Goal: Book appointment/travel/reservation

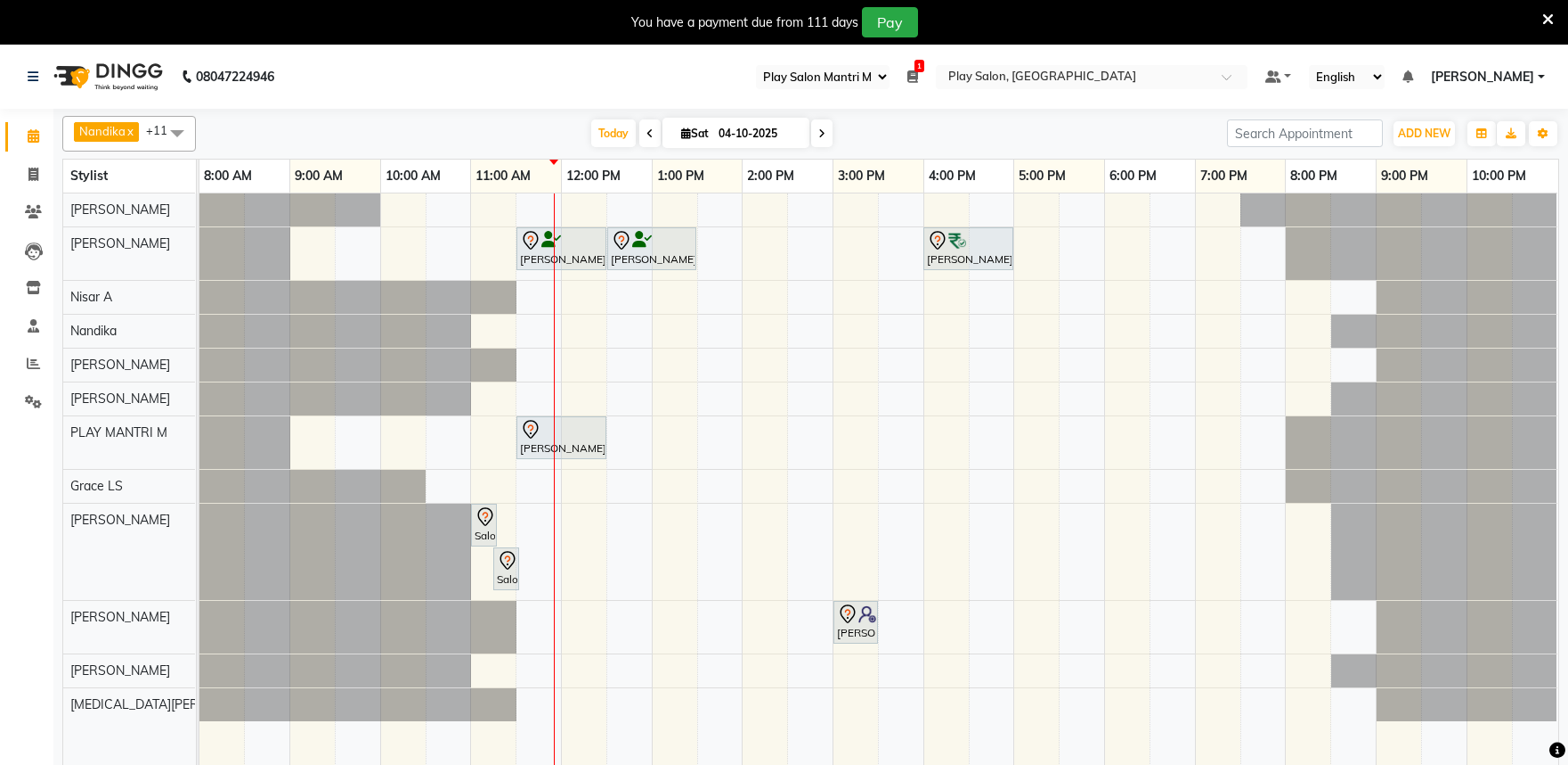
select select "89"
click at [833, 402] on div "[PERSON_NAME], TK02, 11:30 AM-12:30 PM, Hair Cut [DEMOGRAPHIC_DATA] (Head Styli…" at bounding box center [879, 490] width 1359 height 593
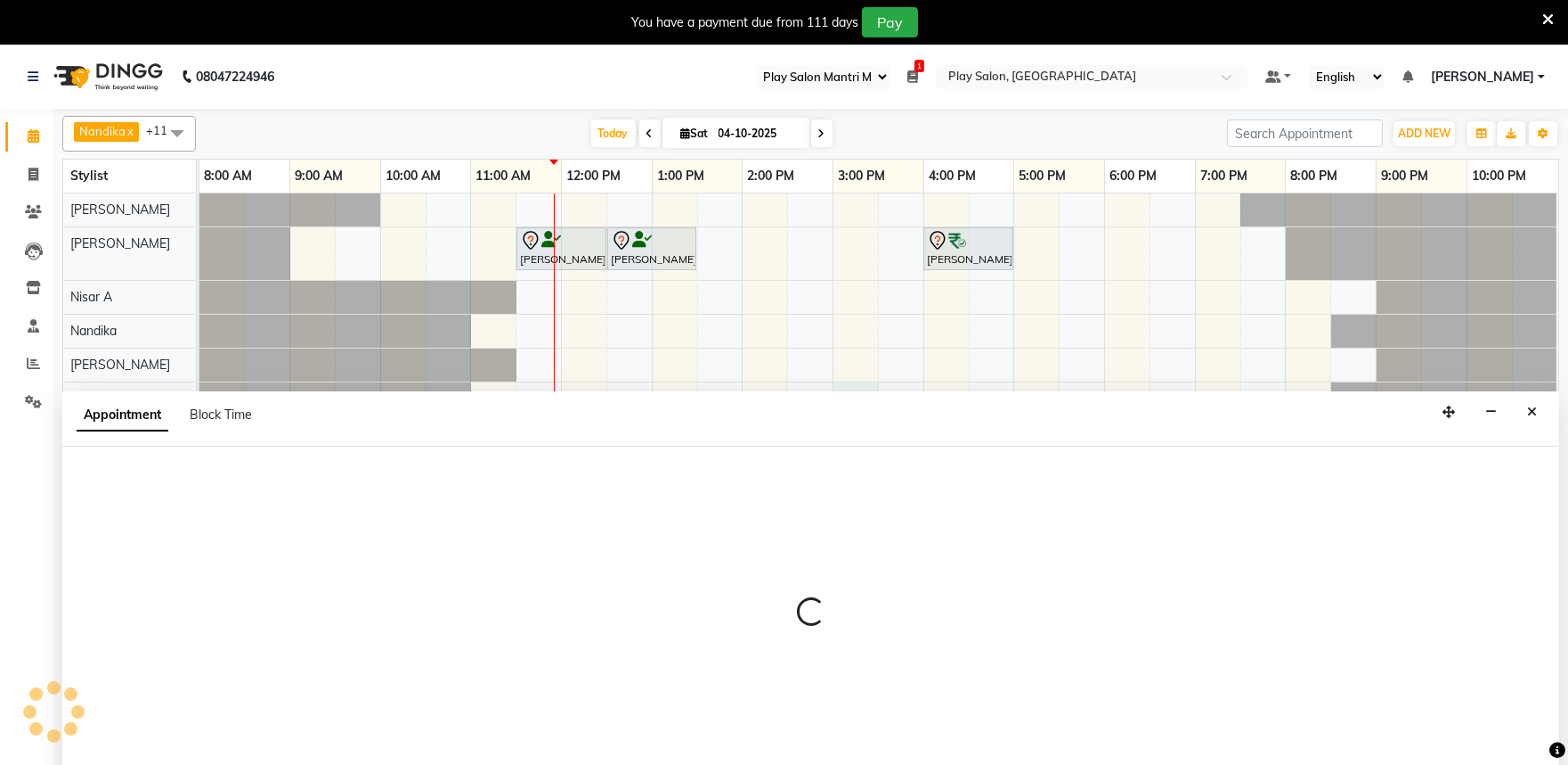
scroll to position [44, 0]
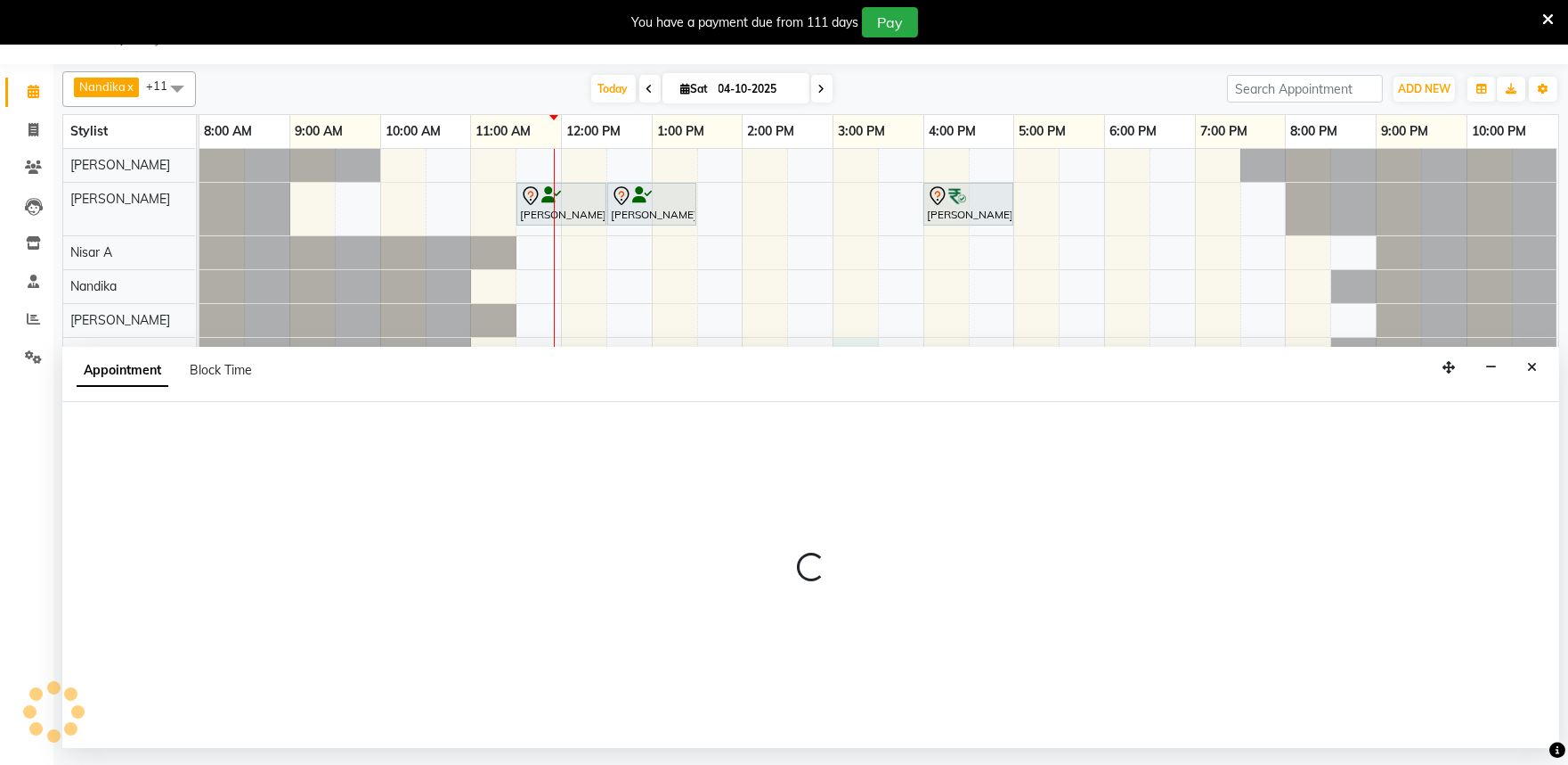
select select "81321"
select select "tentative"
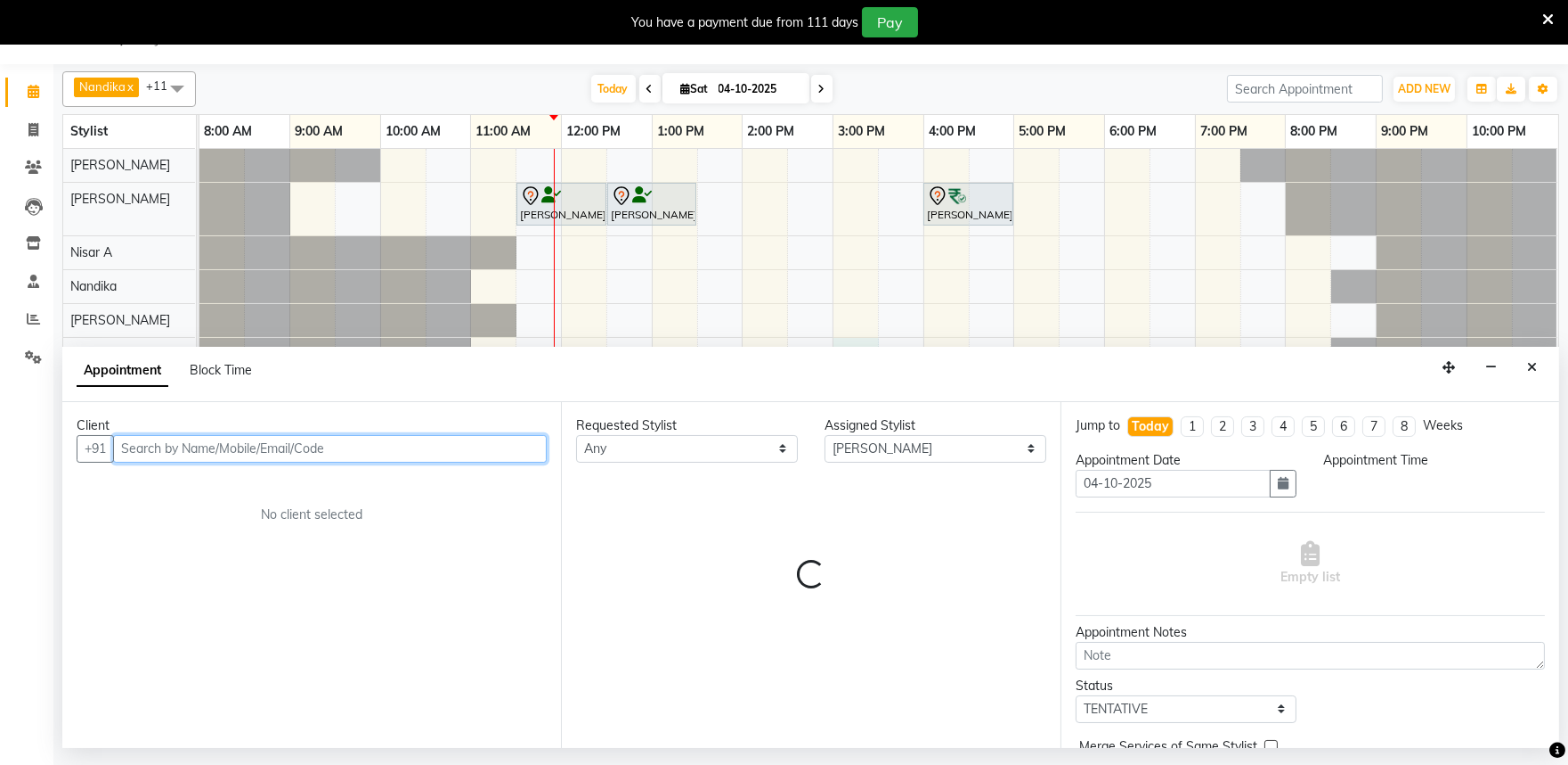
select select "900"
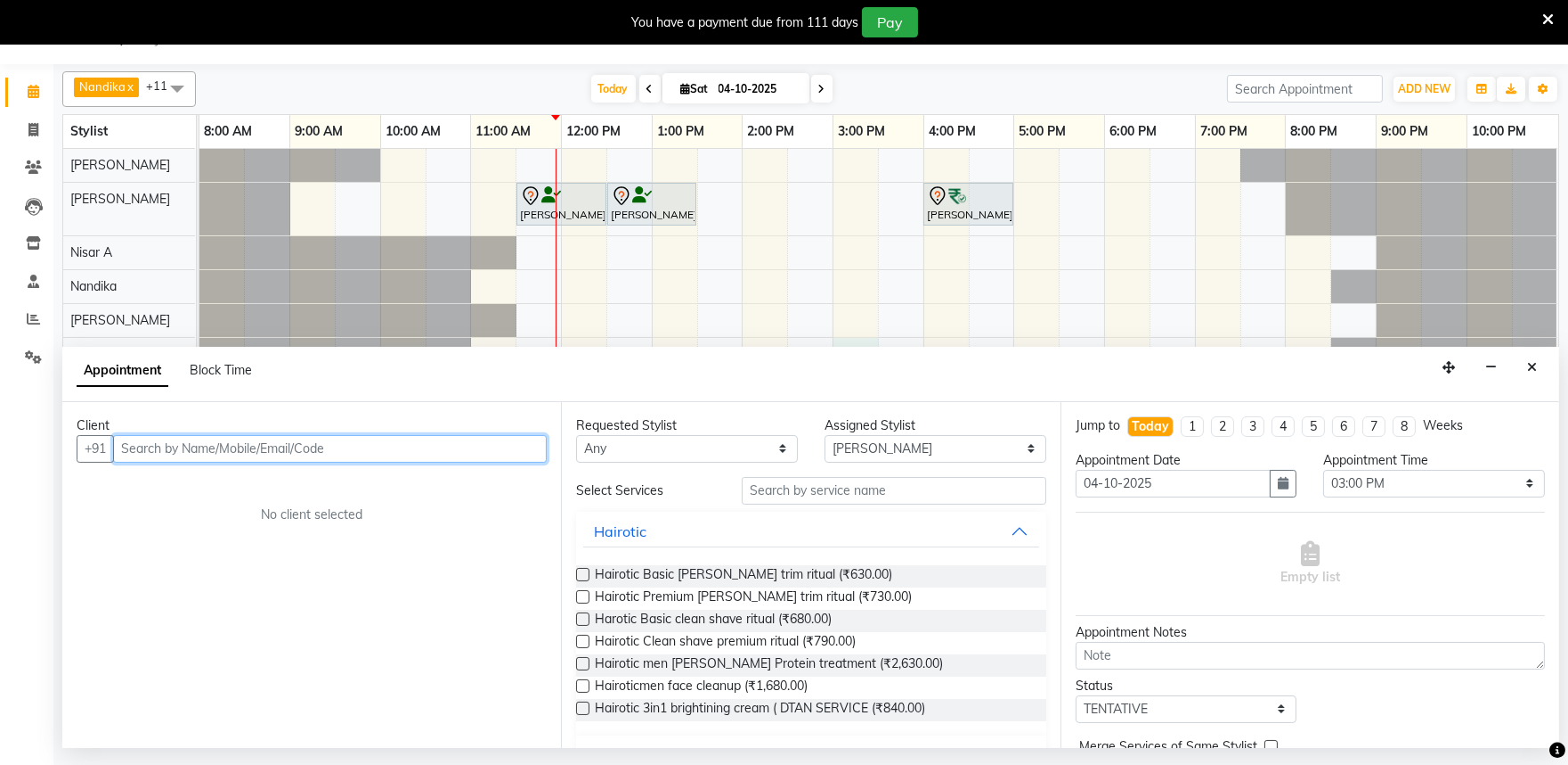
click at [306, 449] on input "text" at bounding box center [330, 449] width 434 height 28
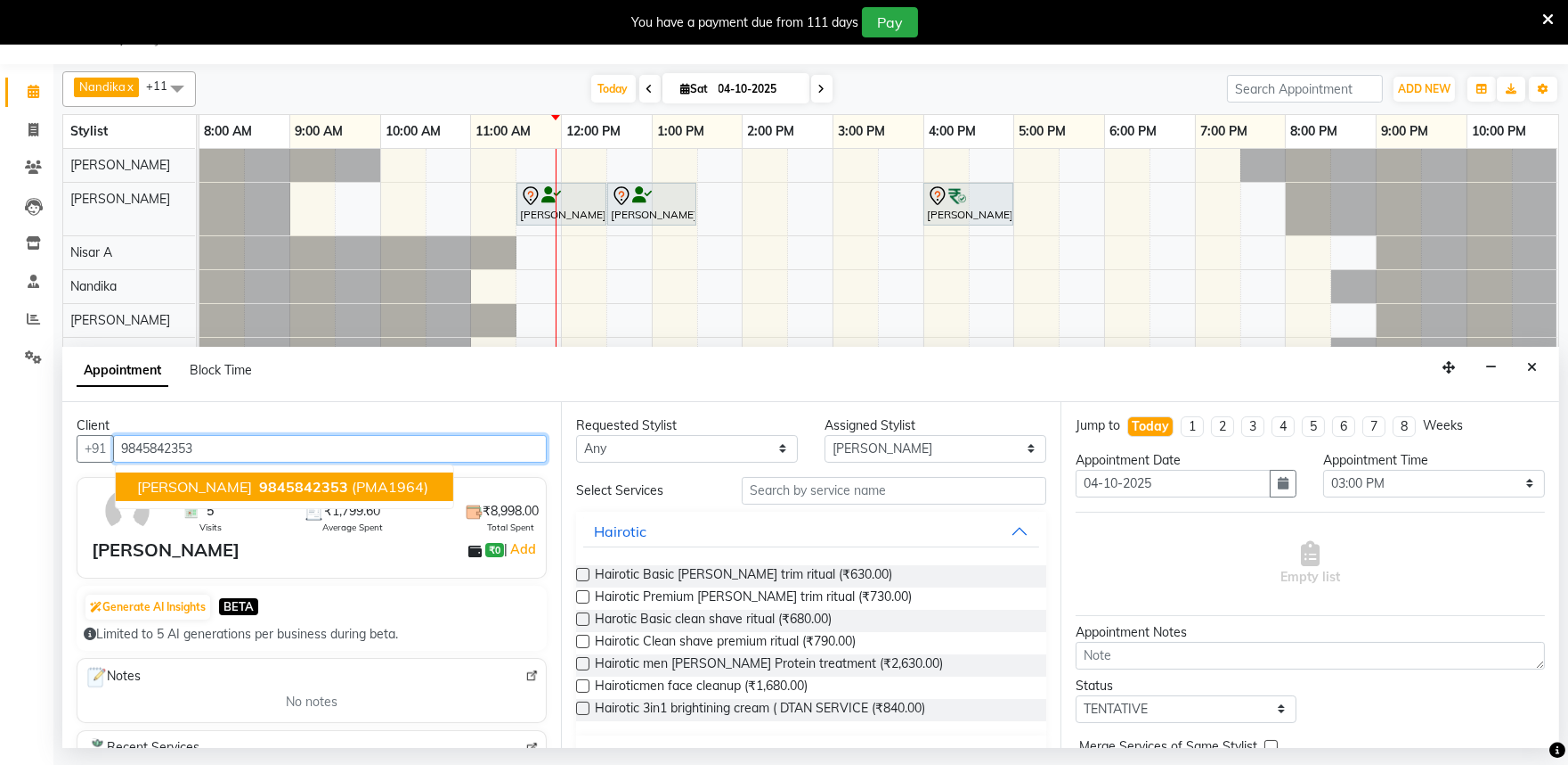
click at [316, 477] on span "9845842353" at bounding box center [304, 486] width 89 height 18
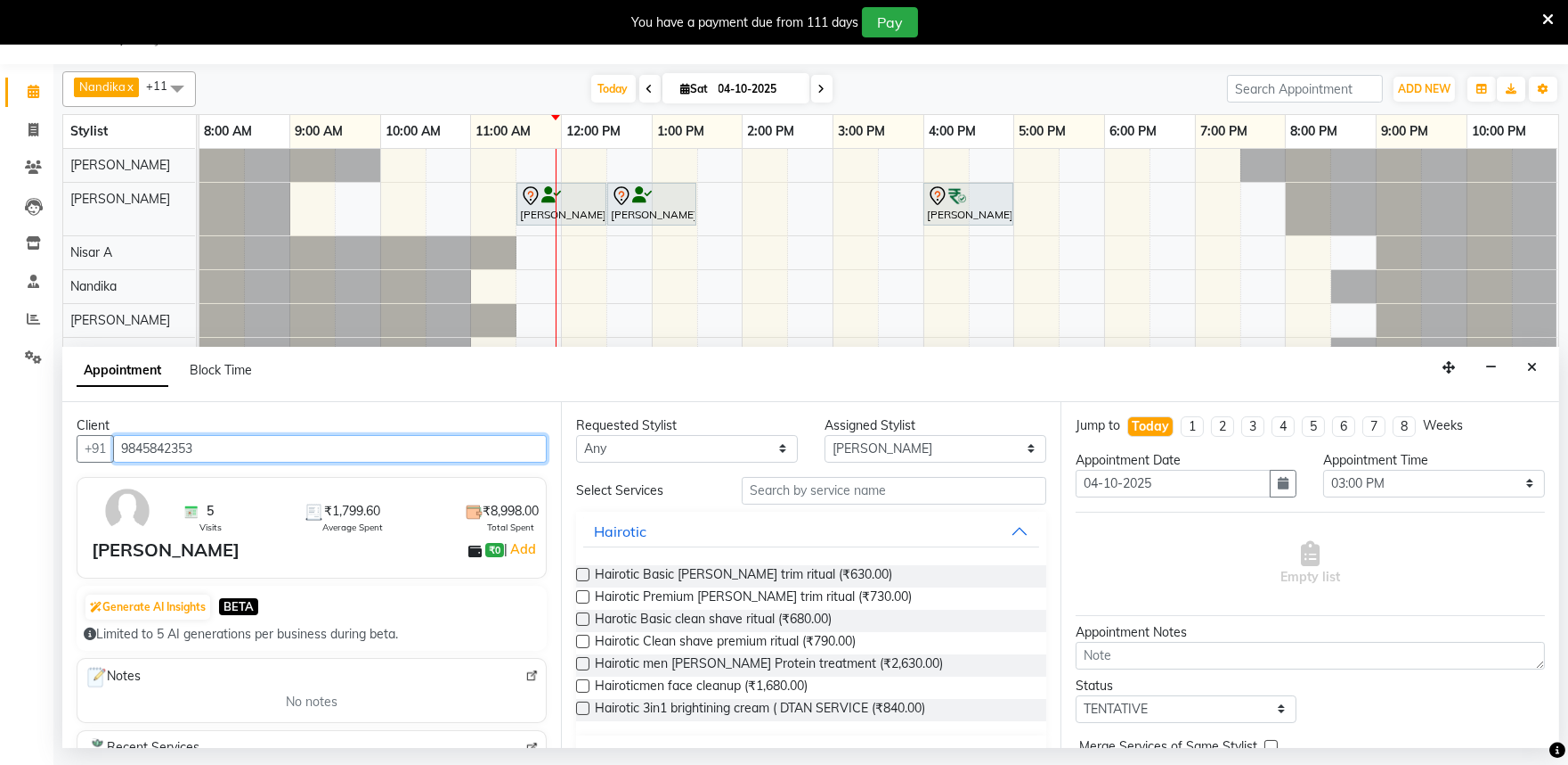
type input "9845842353"
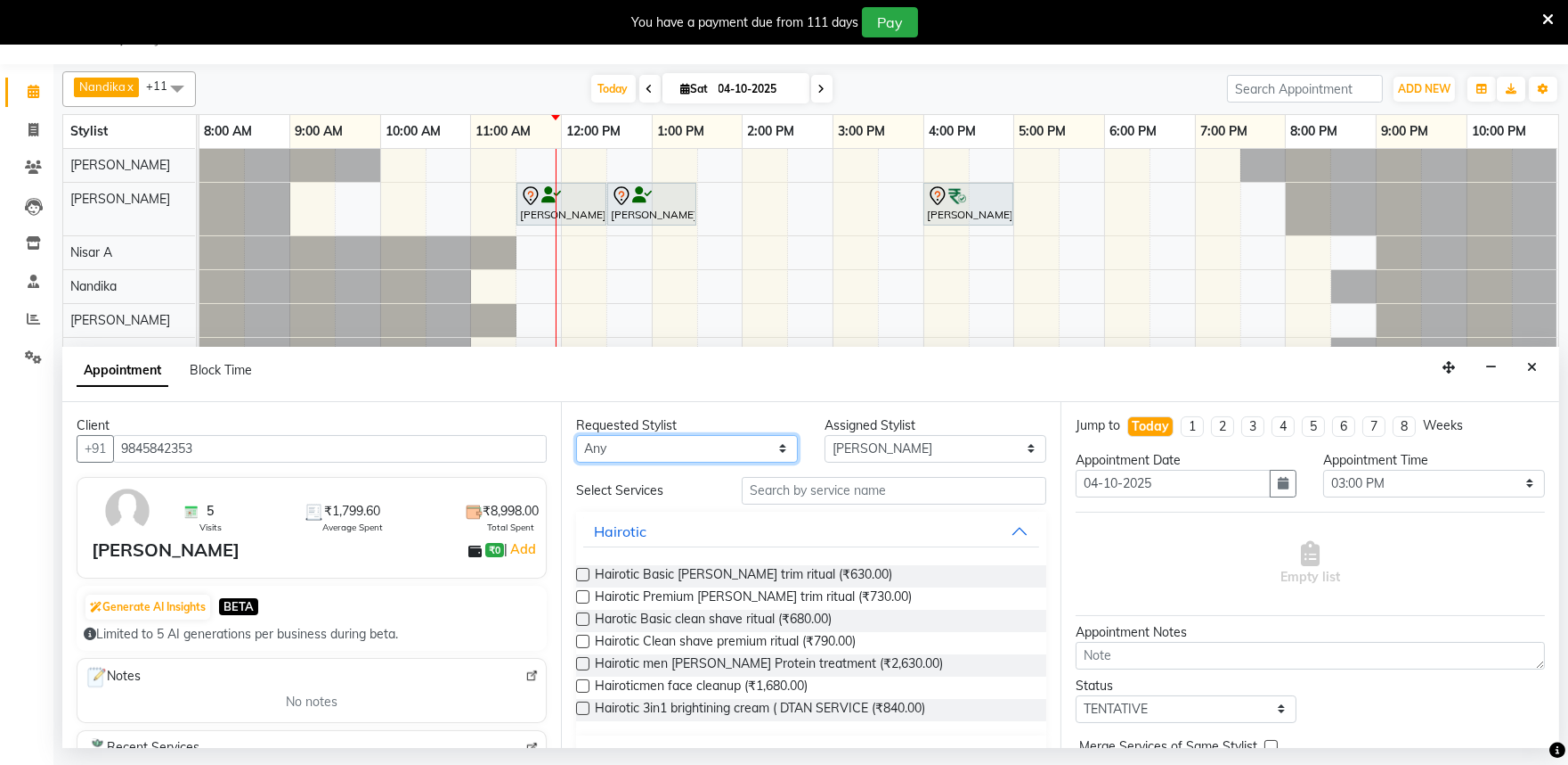
click at [775, 452] on select "Any [PERSON_NAME] S [PERSON_NAME] [PERSON_NAME] Khomong [PERSON_NAME] [PERSON_N…" at bounding box center [687, 449] width 221 height 28
select select "81321"
click at [577, 435] on select "Any [PERSON_NAME] S [PERSON_NAME] [PERSON_NAME] Khomong [PERSON_NAME] [PERSON_N…" at bounding box center [687, 449] width 221 height 28
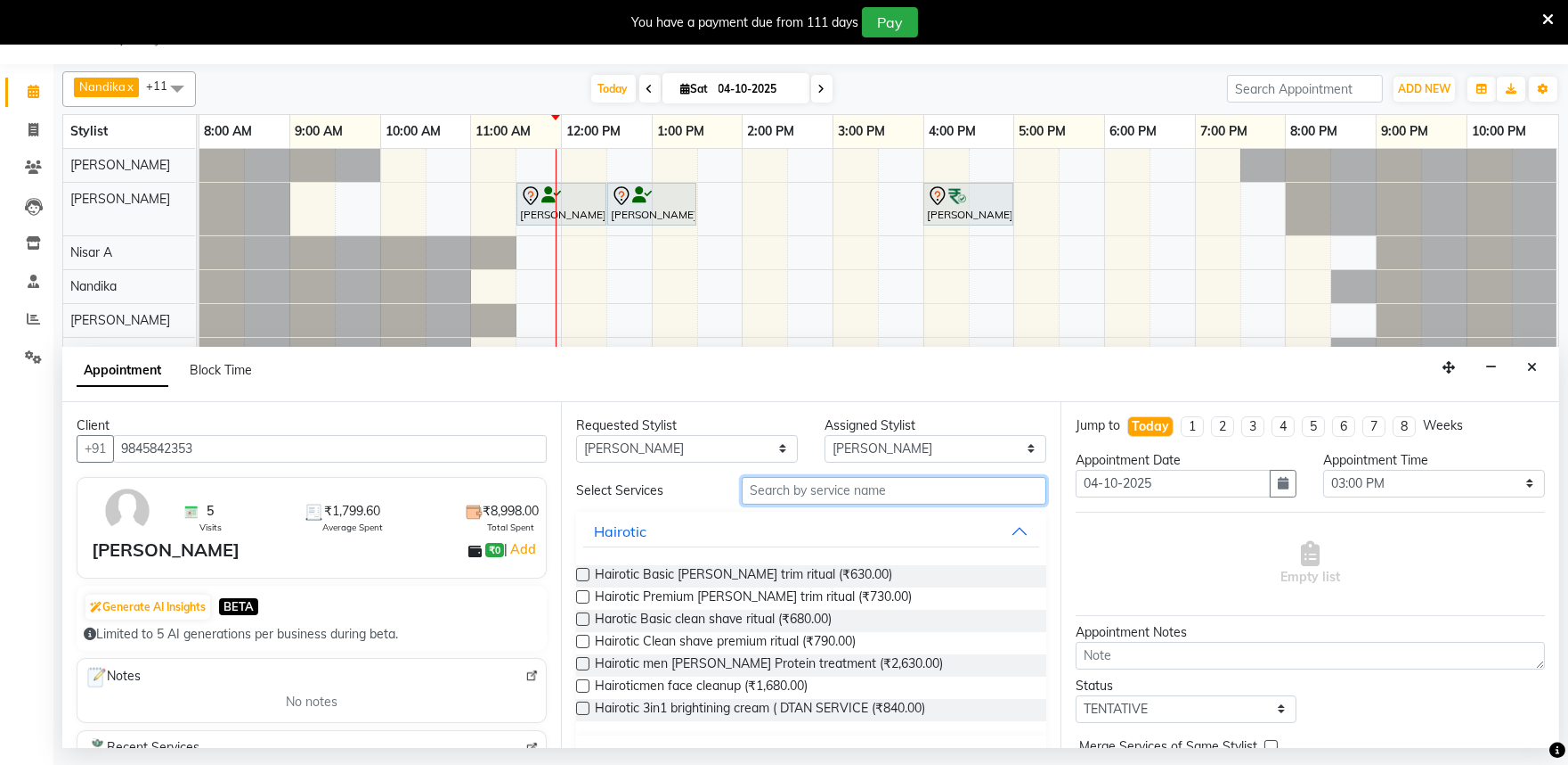
click at [803, 493] on input "text" at bounding box center [894, 490] width 305 height 28
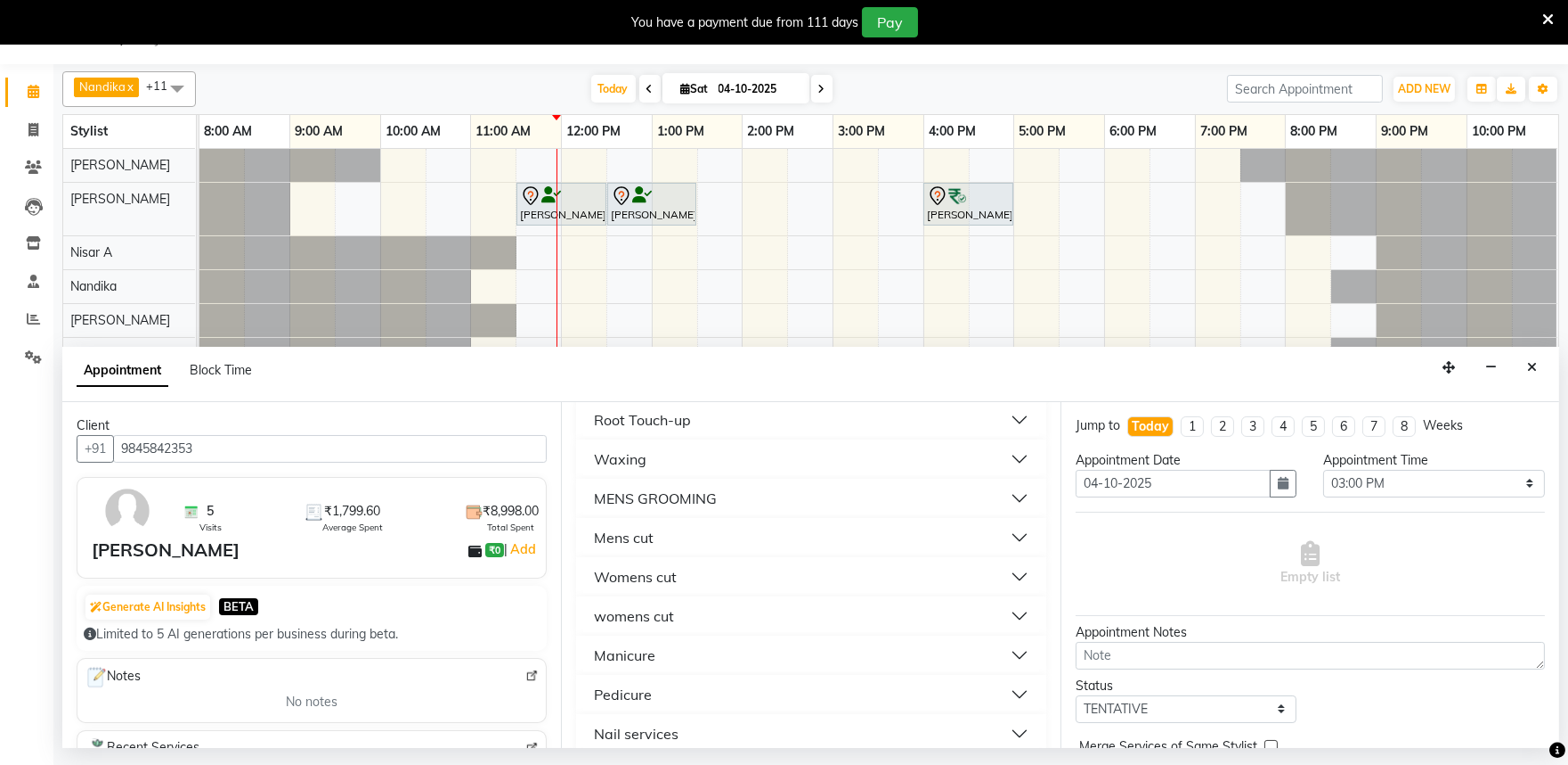
scroll to position [383, 0]
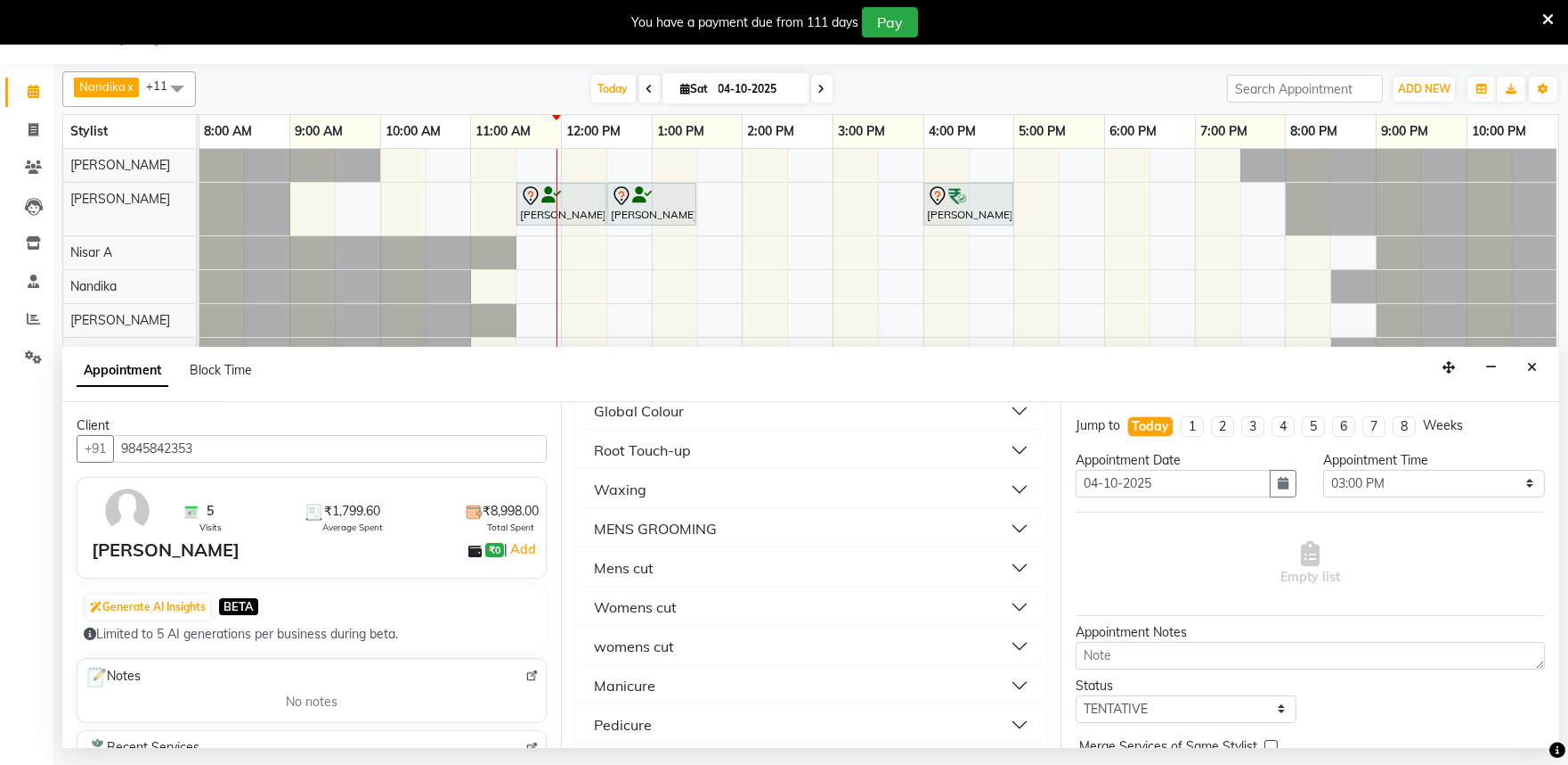
click at [683, 564] on button "Mens cut" at bounding box center [811, 567] width 455 height 32
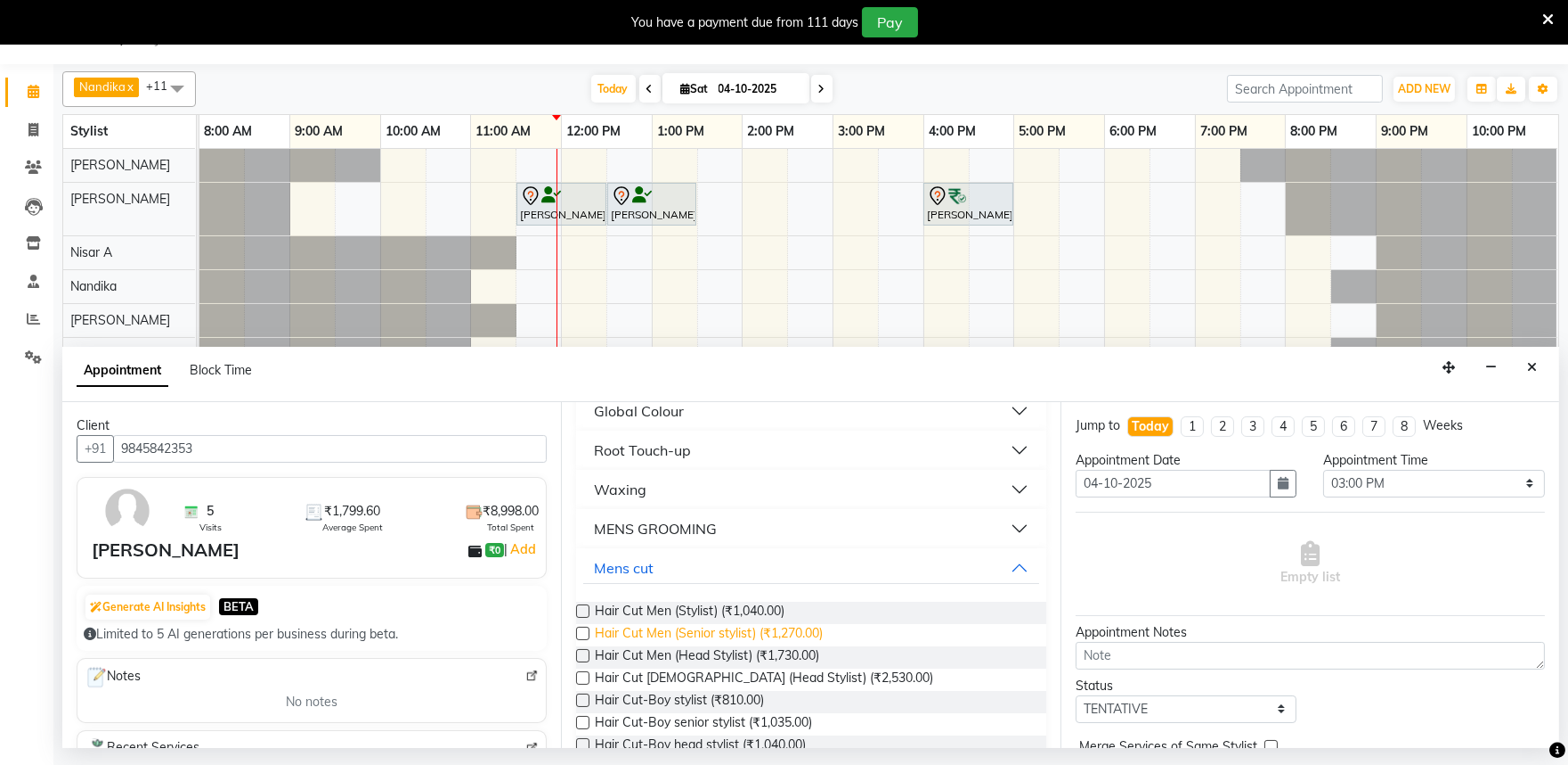
click at [723, 636] on span "Hair Cut Men (Senior stylist) (₹1,270.00)" at bounding box center [709, 635] width 228 height 23
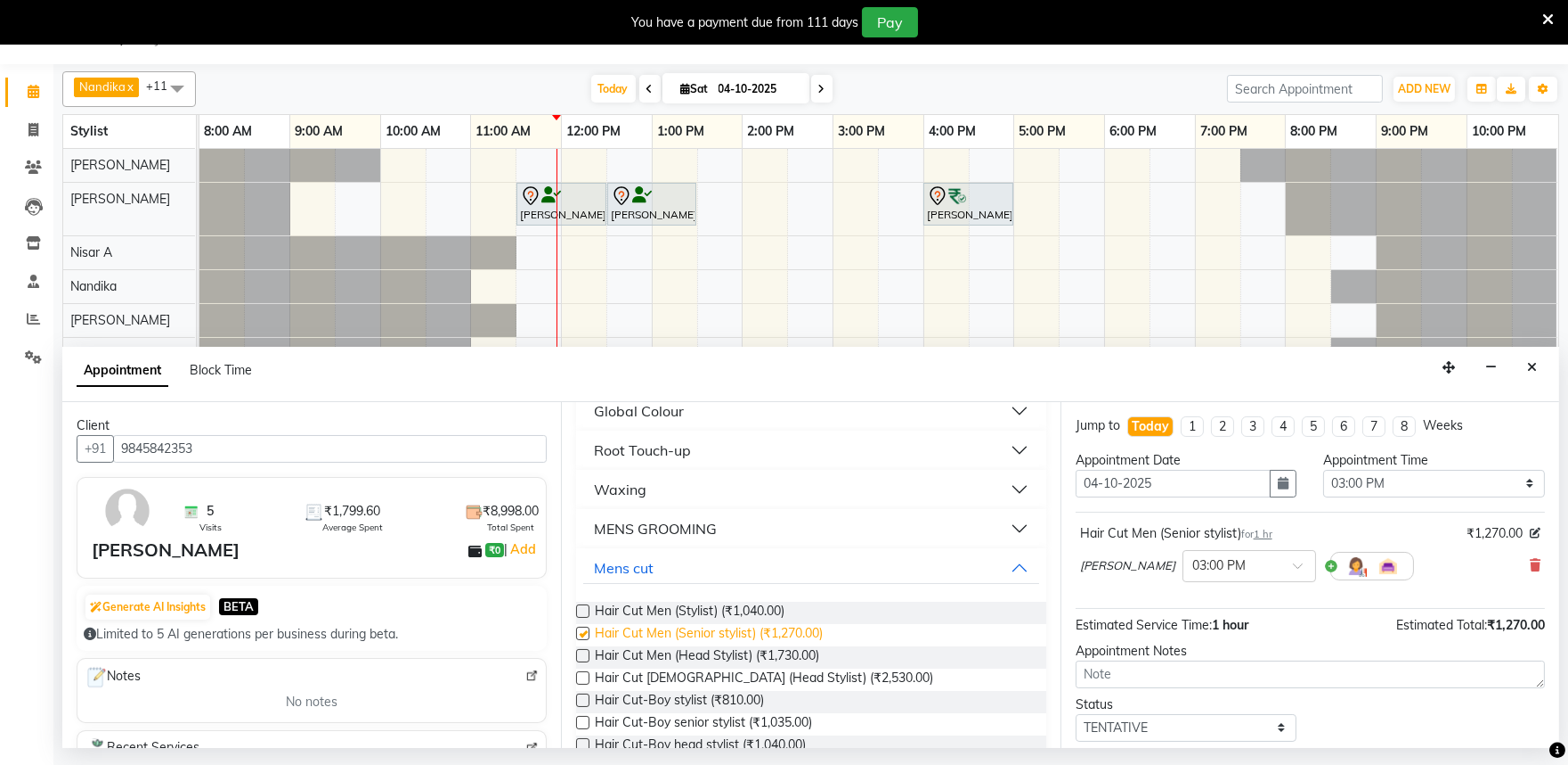
checkbox input "false"
drag, startPoint x: 584, startPoint y: 651, endPoint x: 590, endPoint y: 664, distance: 14.3
click at [586, 647] on div "Hair Cut Men (Head Stylist) (₹1,730.00)" at bounding box center [811, 656] width 469 height 23
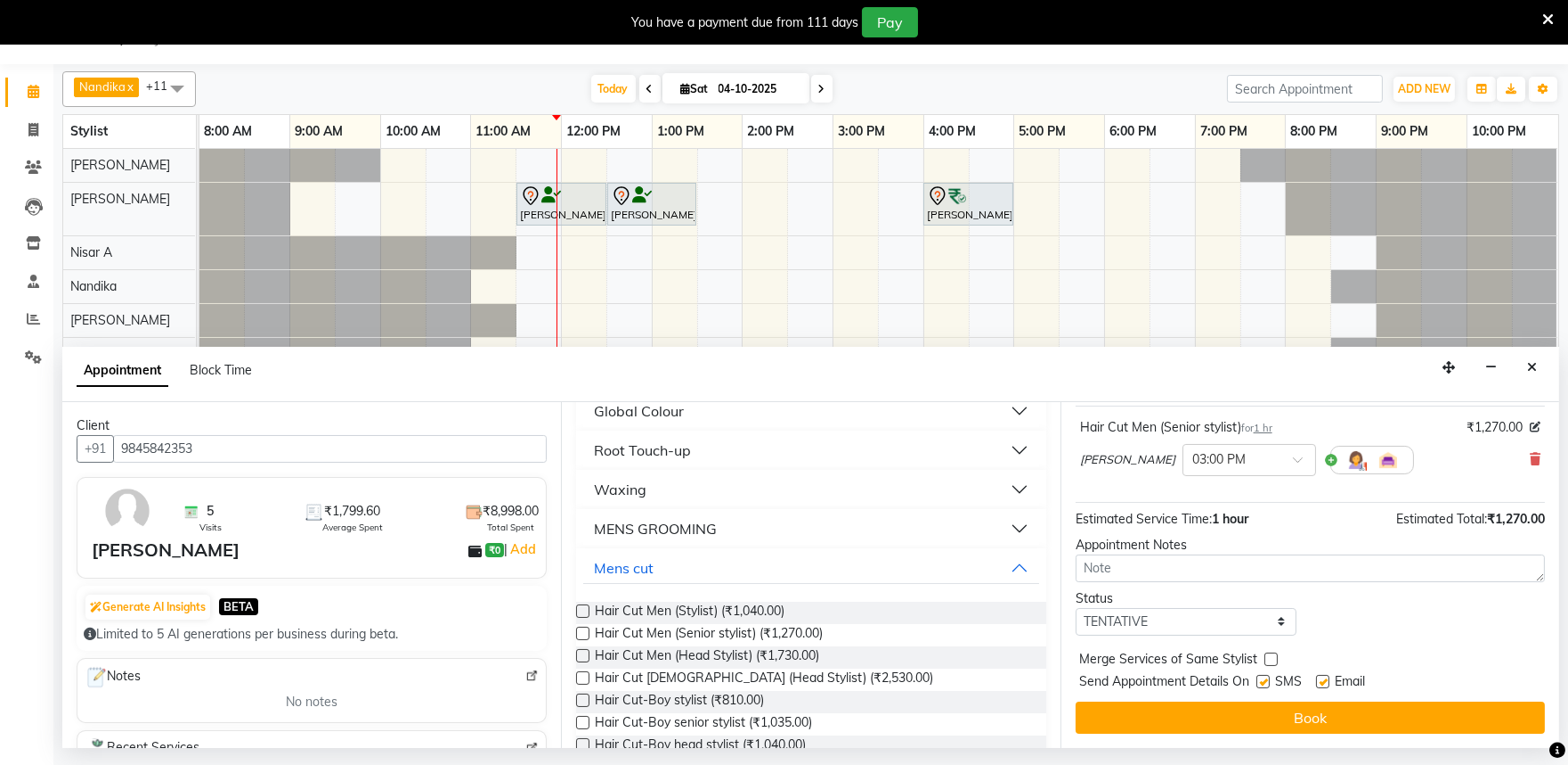
scroll to position [0, 0]
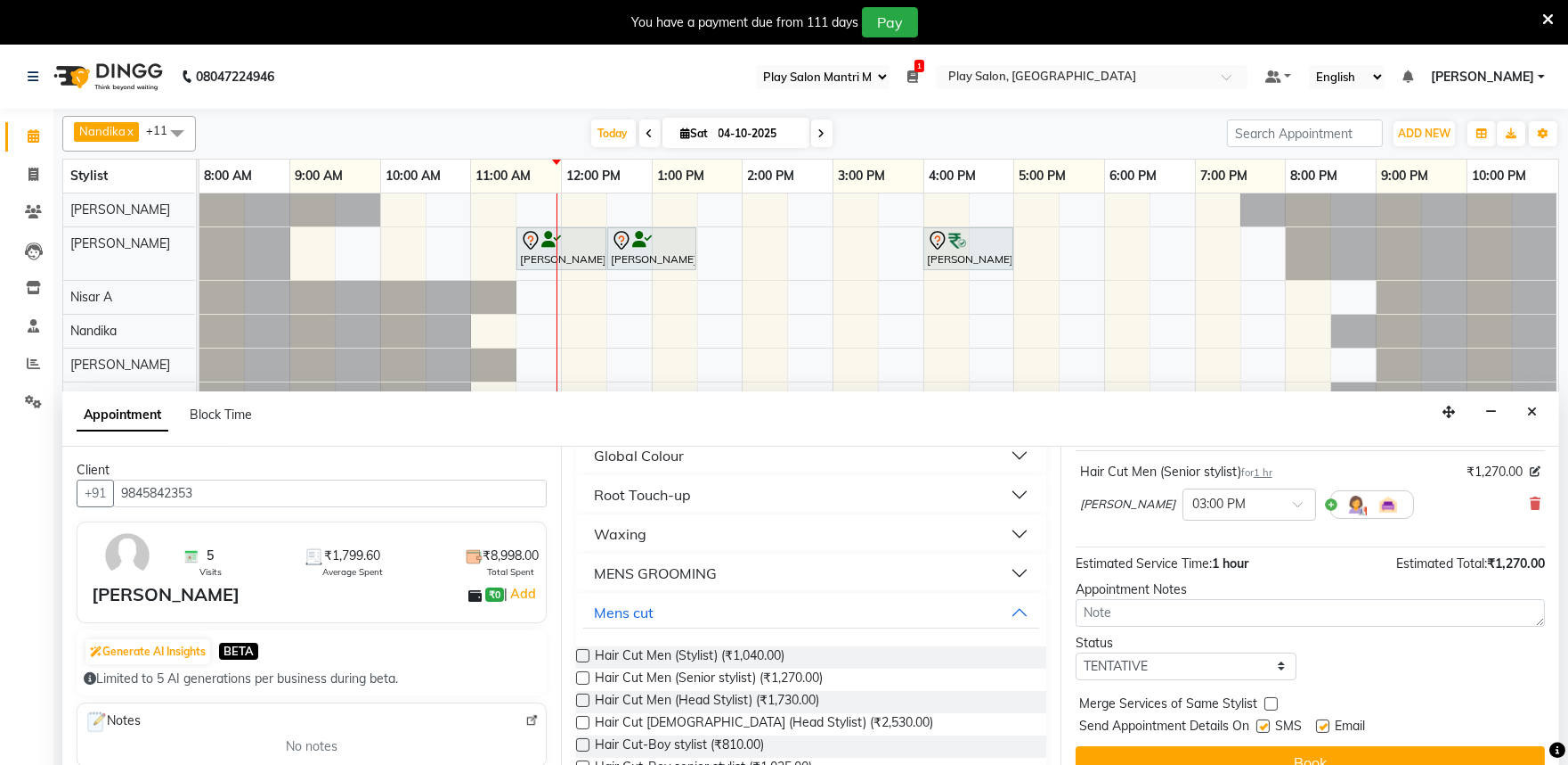
drag, startPoint x: 1334, startPoint y: 751, endPoint x: 1345, endPoint y: 758, distance: 13.0
click at [1337, 752] on button "Book" at bounding box center [1310, 761] width 469 height 32
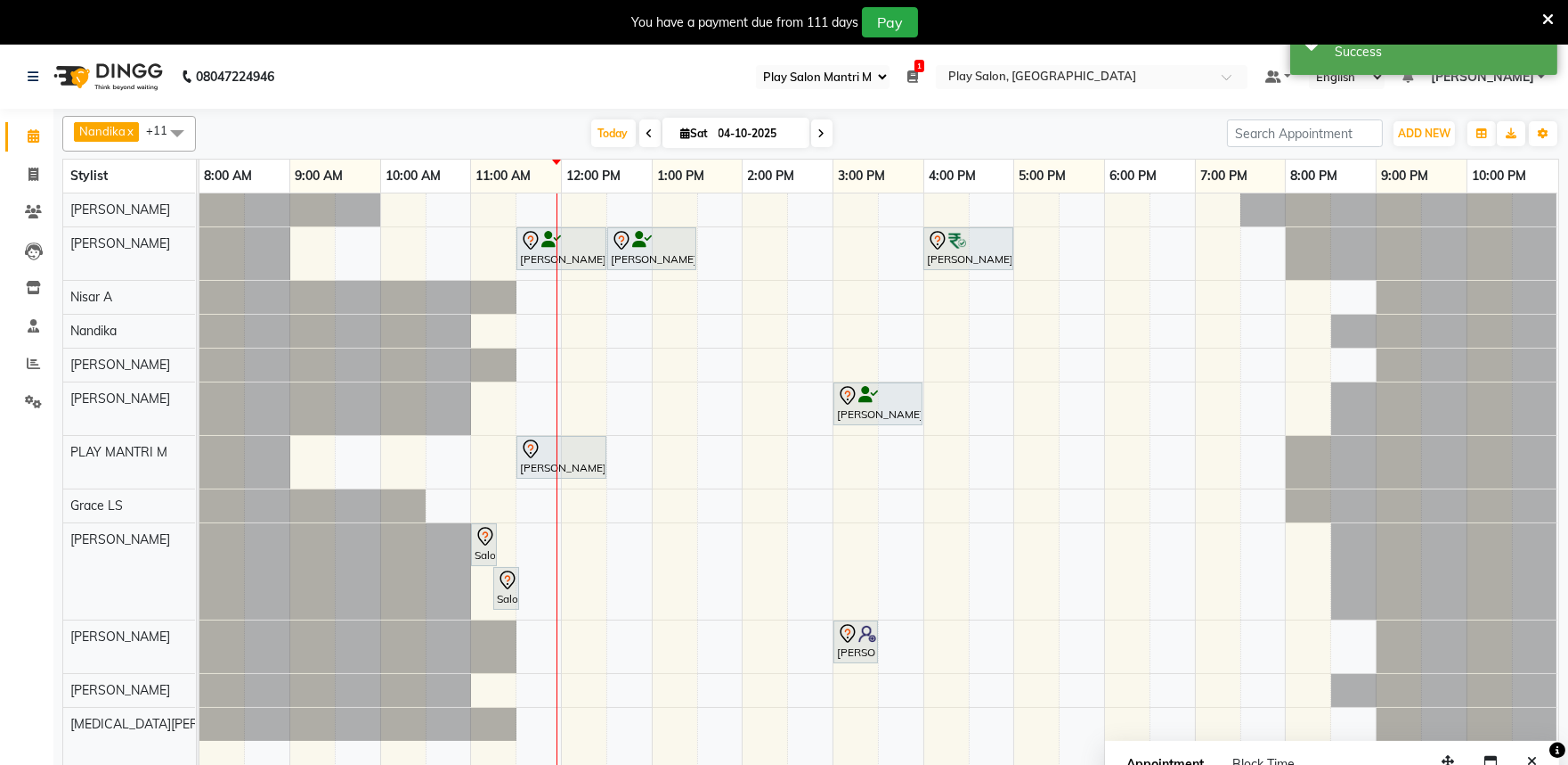
click at [1019, 411] on div "[PERSON_NAME], TK02, 11:30 AM-12:30 PM, Hair Cut [DEMOGRAPHIC_DATA] (Head Styli…" at bounding box center [879, 490] width 1359 height 593
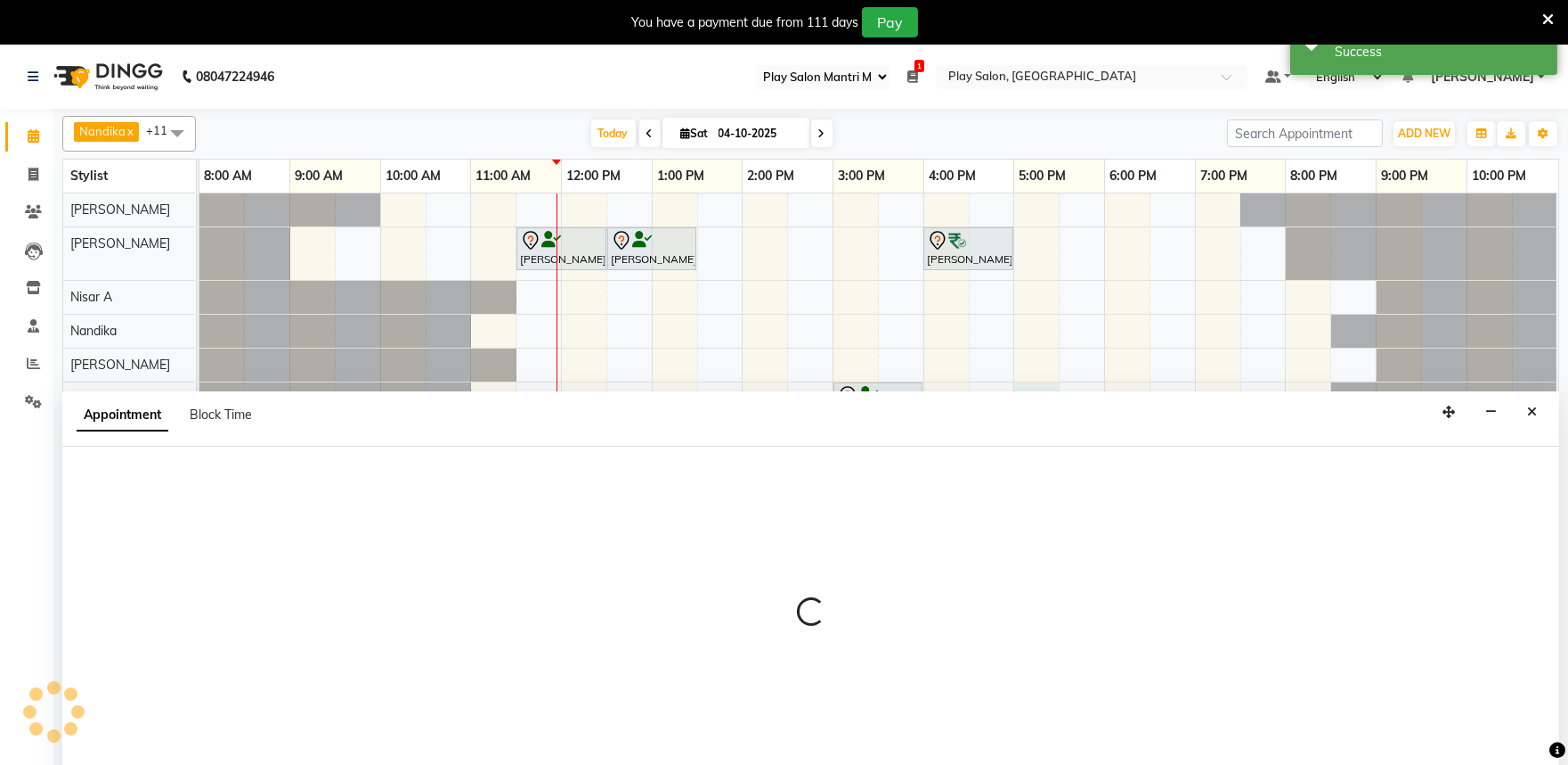
scroll to position [44, 0]
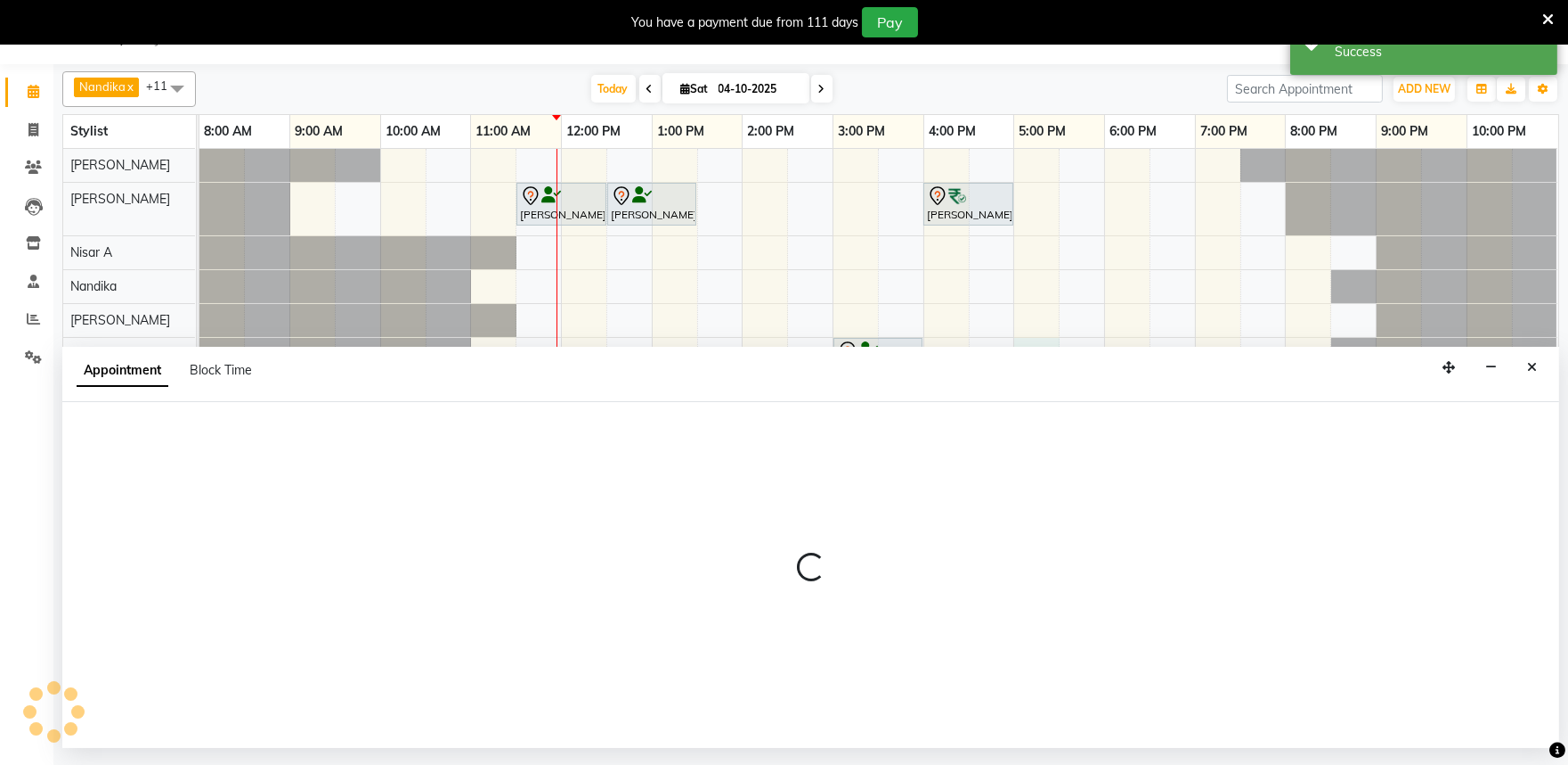
select select "81321"
select select "1020"
select select "tentative"
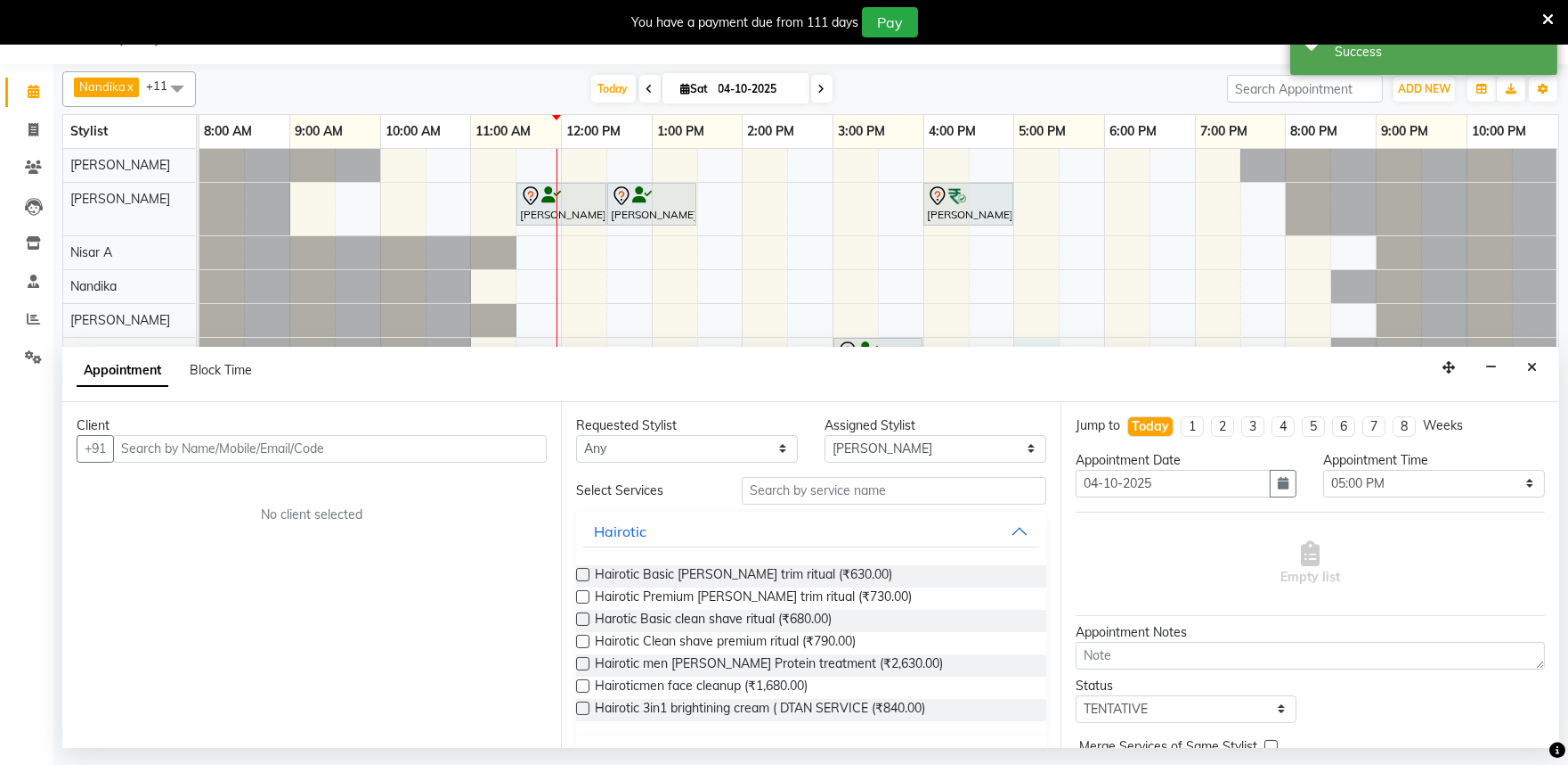
click at [343, 441] on input "text" at bounding box center [330, 449] width 434 height 28
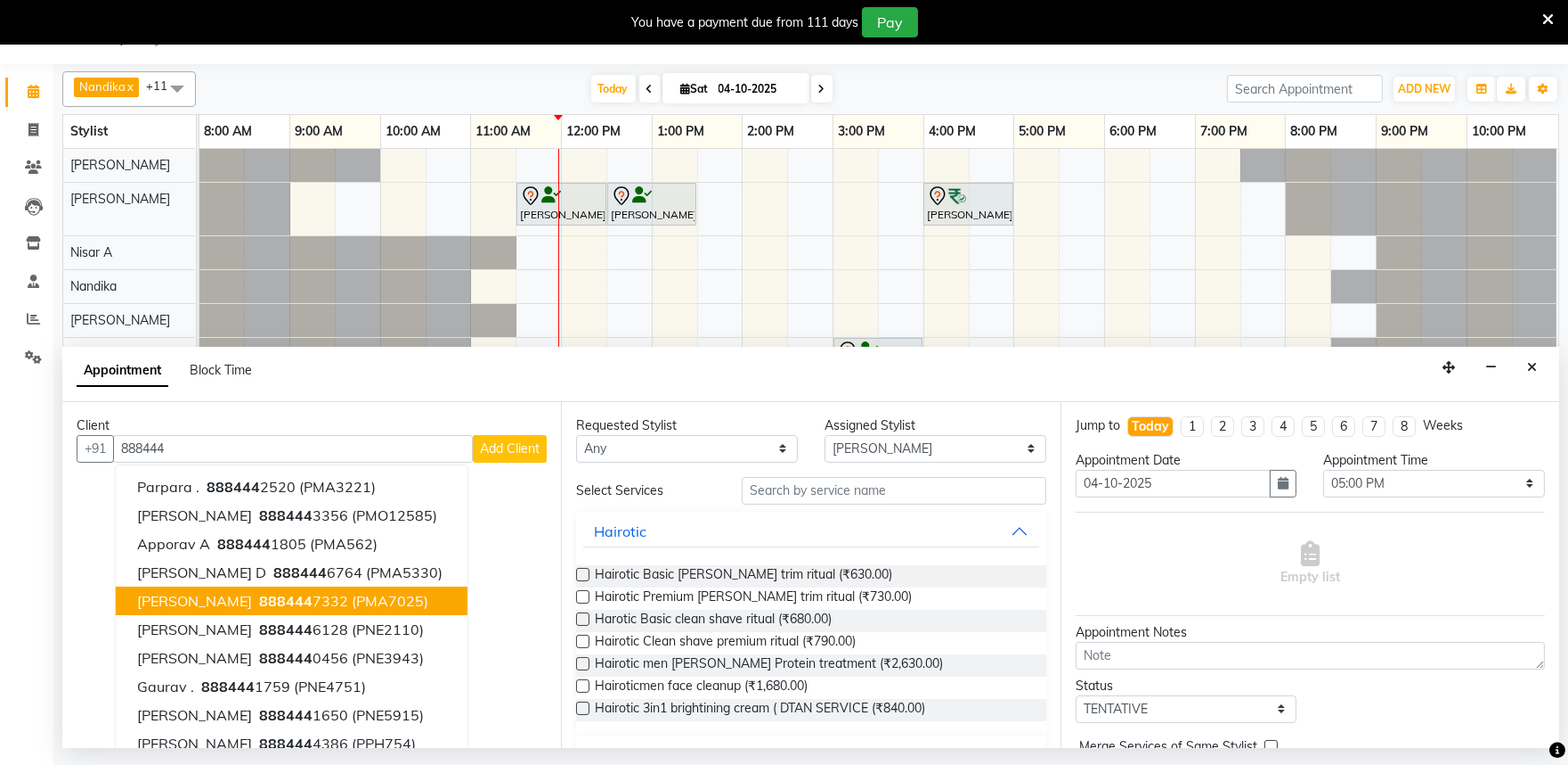
drag, startPoint x: 225, startPoint y: 602, endPoint x: 232, endPoint y: 590, distance: 13.9
click at [259, 599] on span "888444" at bounding box center [286, 600] width 53 height 18
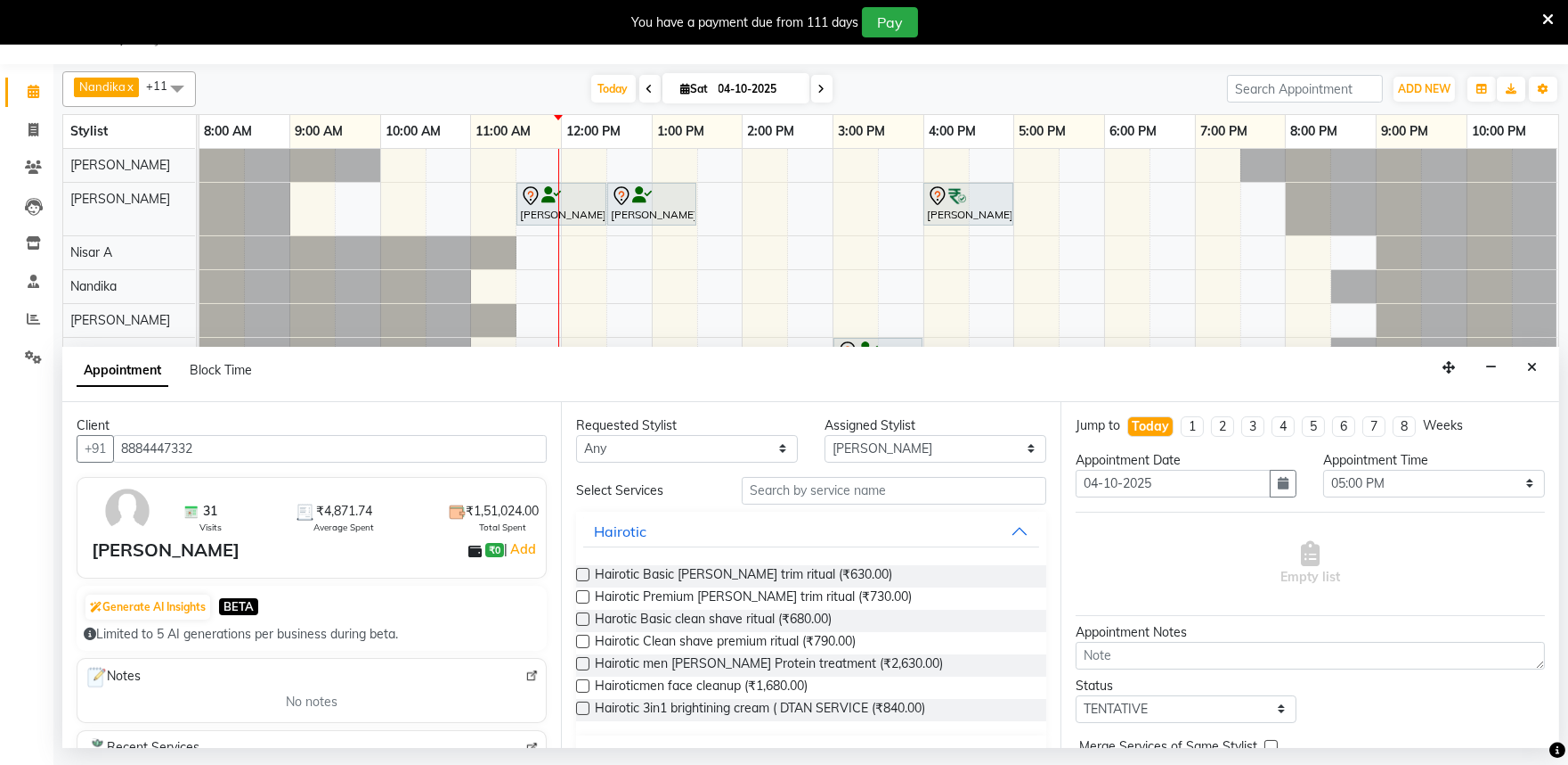
type input "8884447332"
click at [775, 448] on select "Any [PERSON_NAME] S [PERSON_NAME] [PERSON_NAME] Khomong [PERSON_NAME] [PERSON_N…" at bounding box center [687, 449] width 221 height 28
select select "81321"
click at [577, 435] on select "Any [PERSON_NAME] S [PERSON_NAME] [PERSON_NAME] Khomong [PERSON_NAME] [PERSON_N…" at bounding box center [687, 449] width 221 height 28
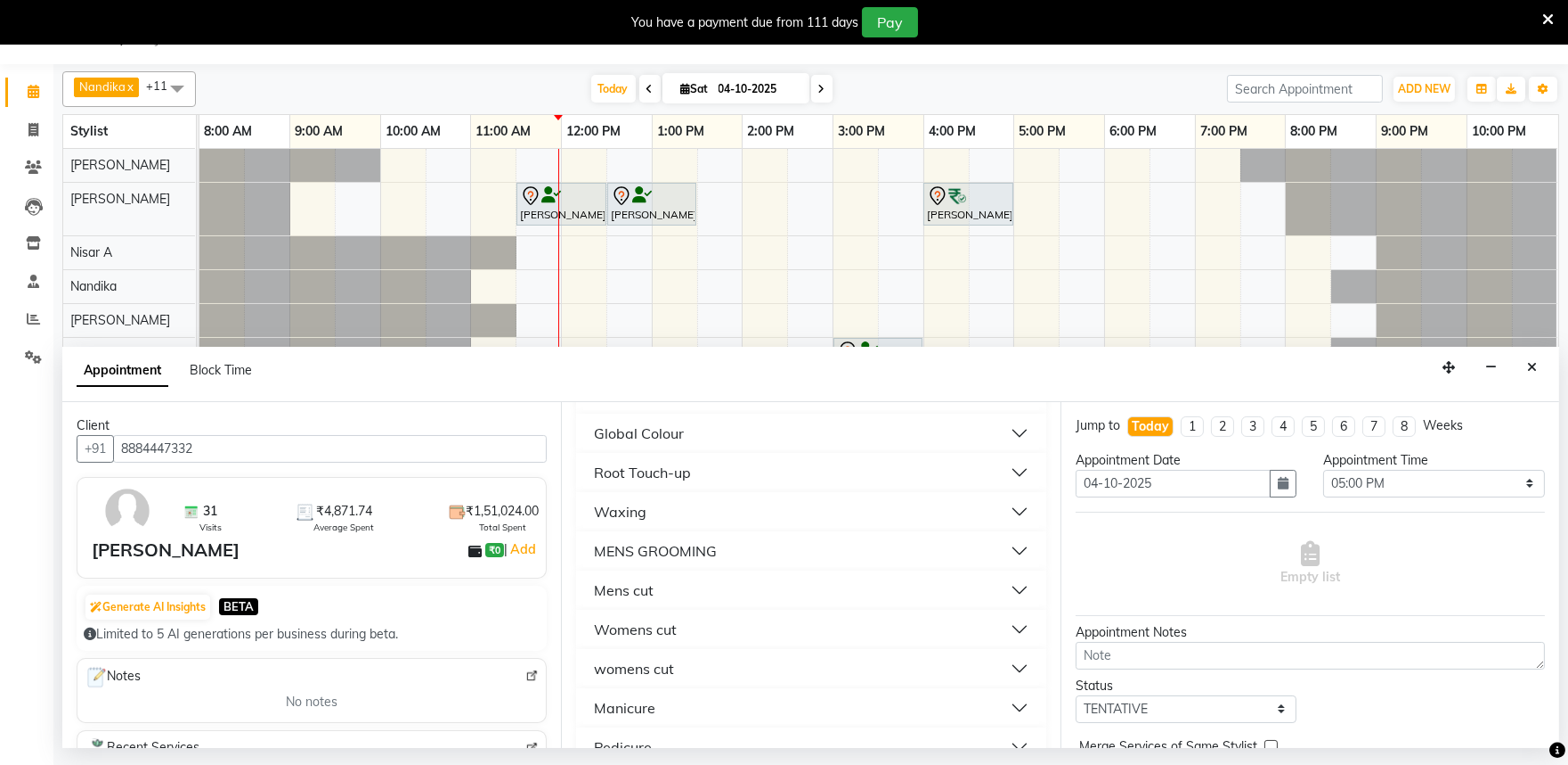
scroll to position [396, 0]
click at [737, 557] on button "Mens cut" at bounding box center [811, 554] width 455 height 32
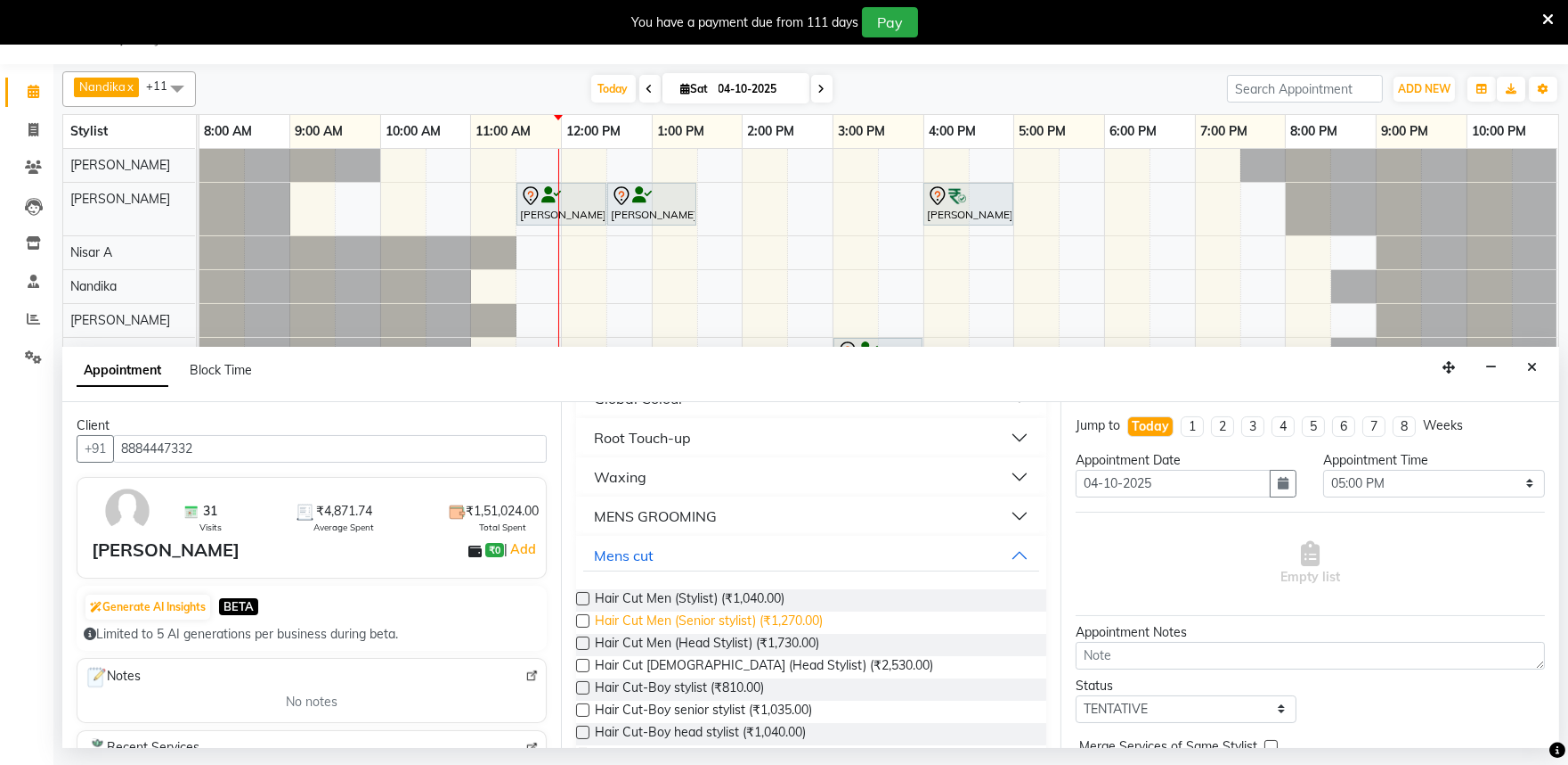
click at [746, 613] on span "Hair Cut Men (Senior stylist) (₹1,270.00)" at bounding box center [709, 622] width 228 height 23
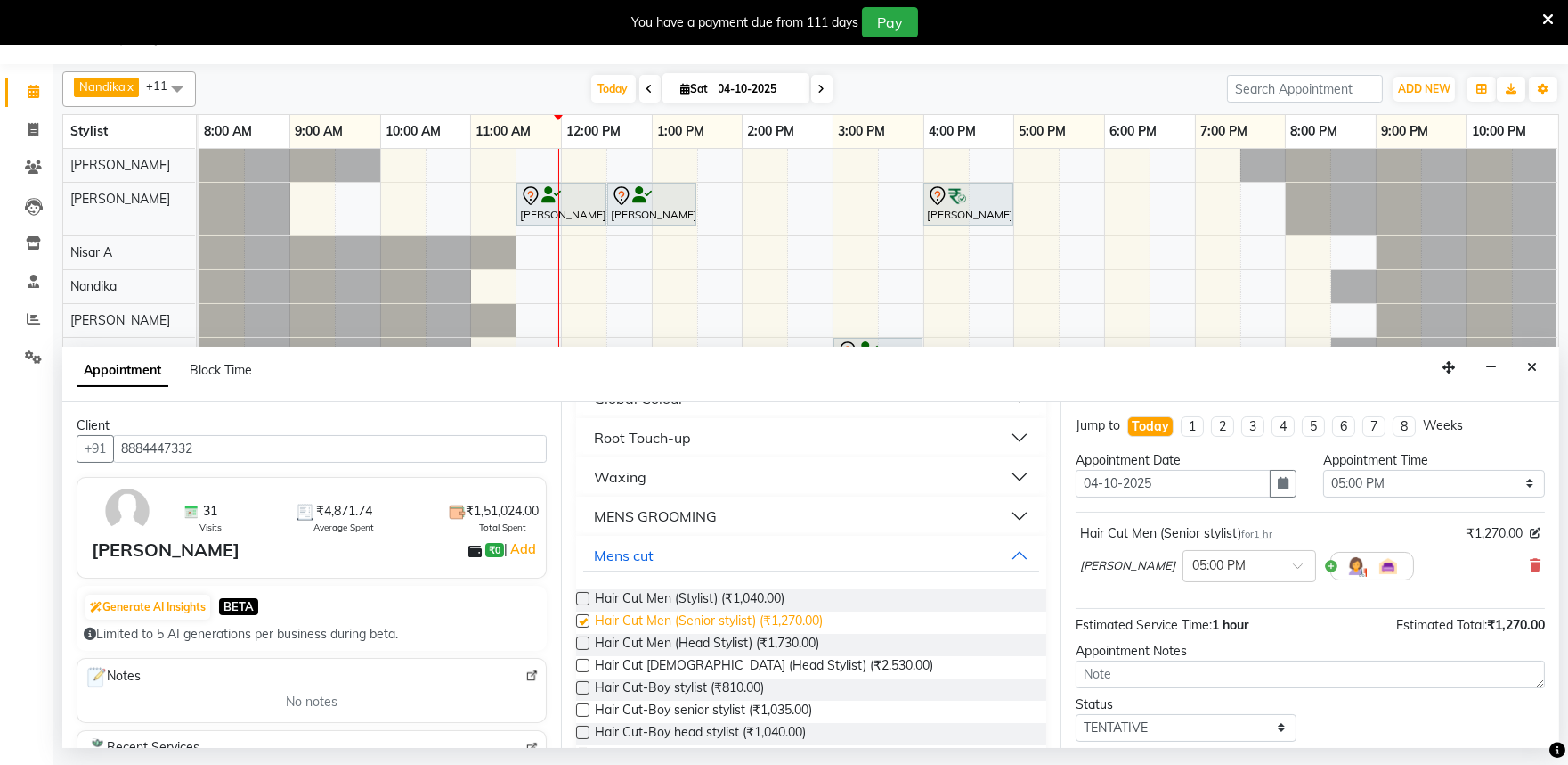
checkbox input "false"
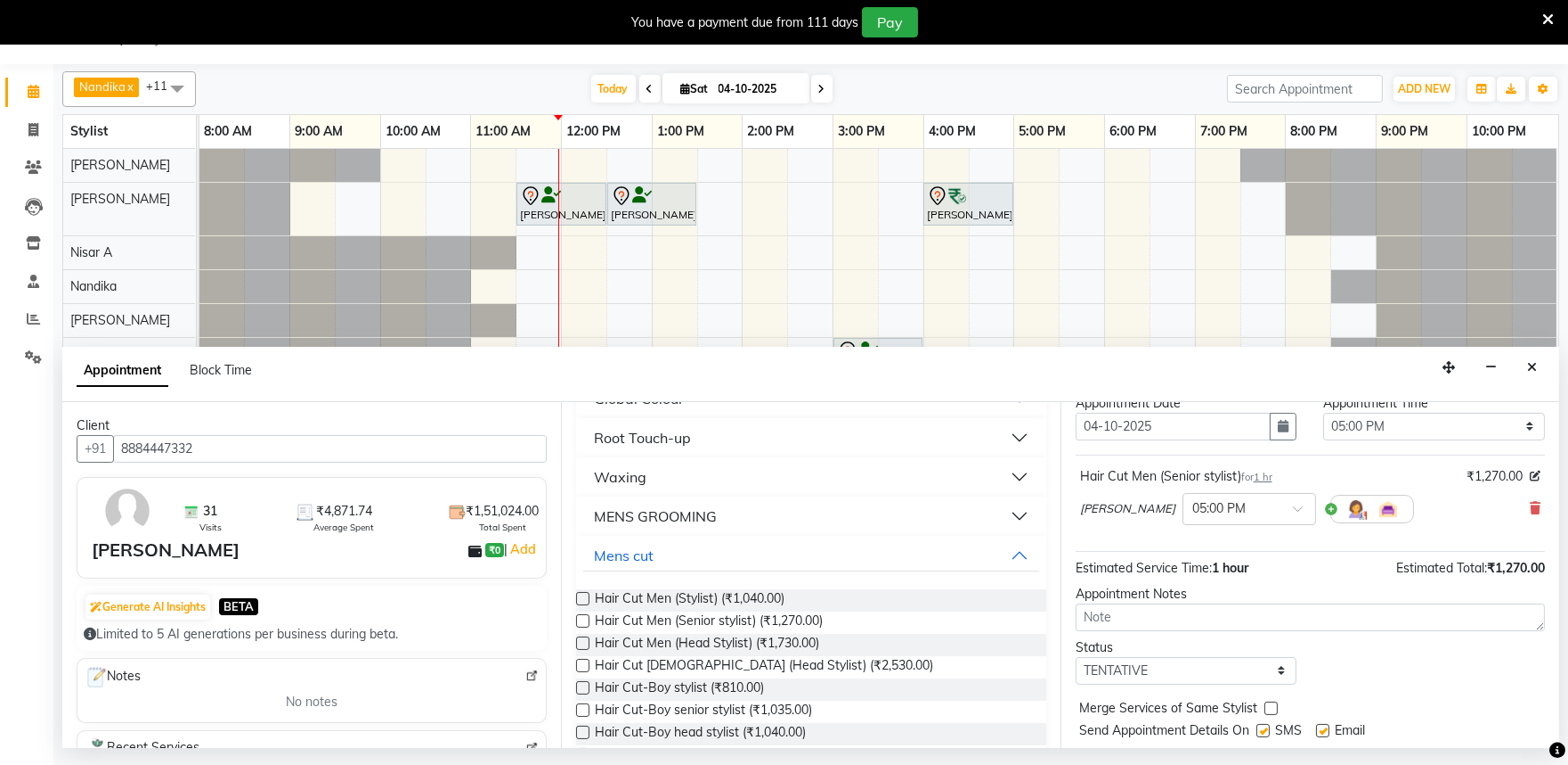
scroll to position [107, 0]
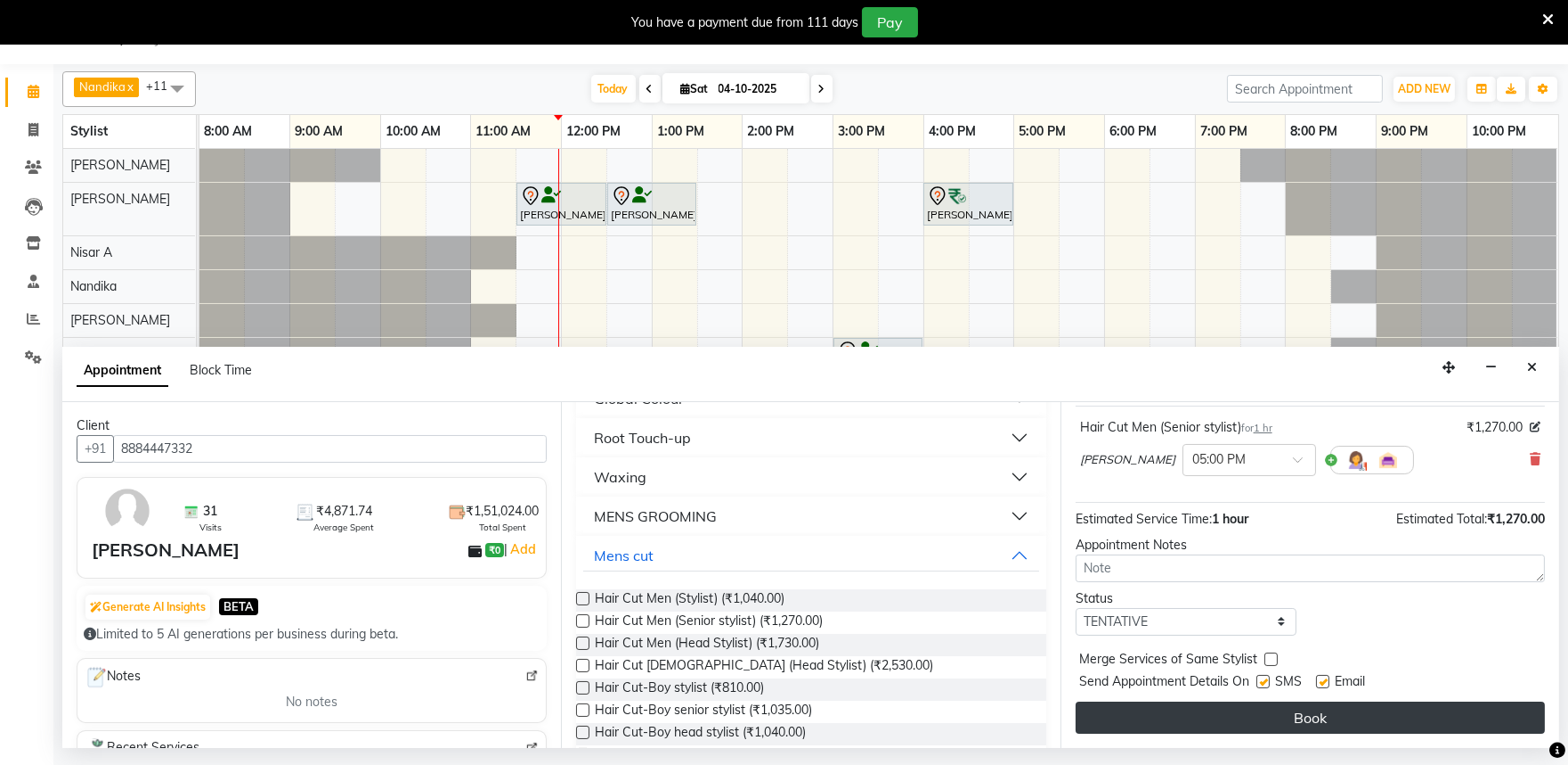
click at [1291, 706] on button "Book" at bounding box center [1310, 717] width 469 height 32
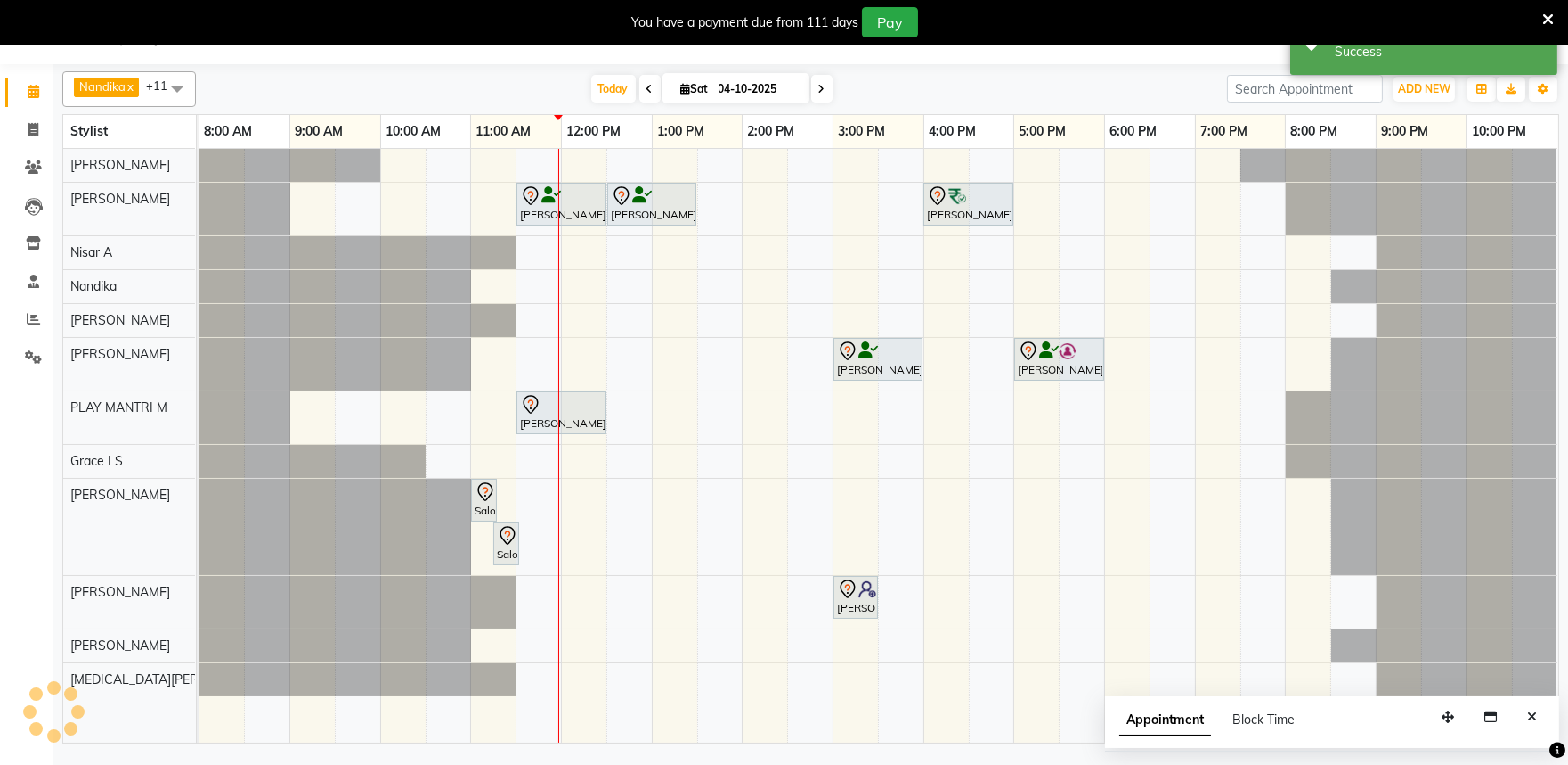
scroll to position [0, 0]
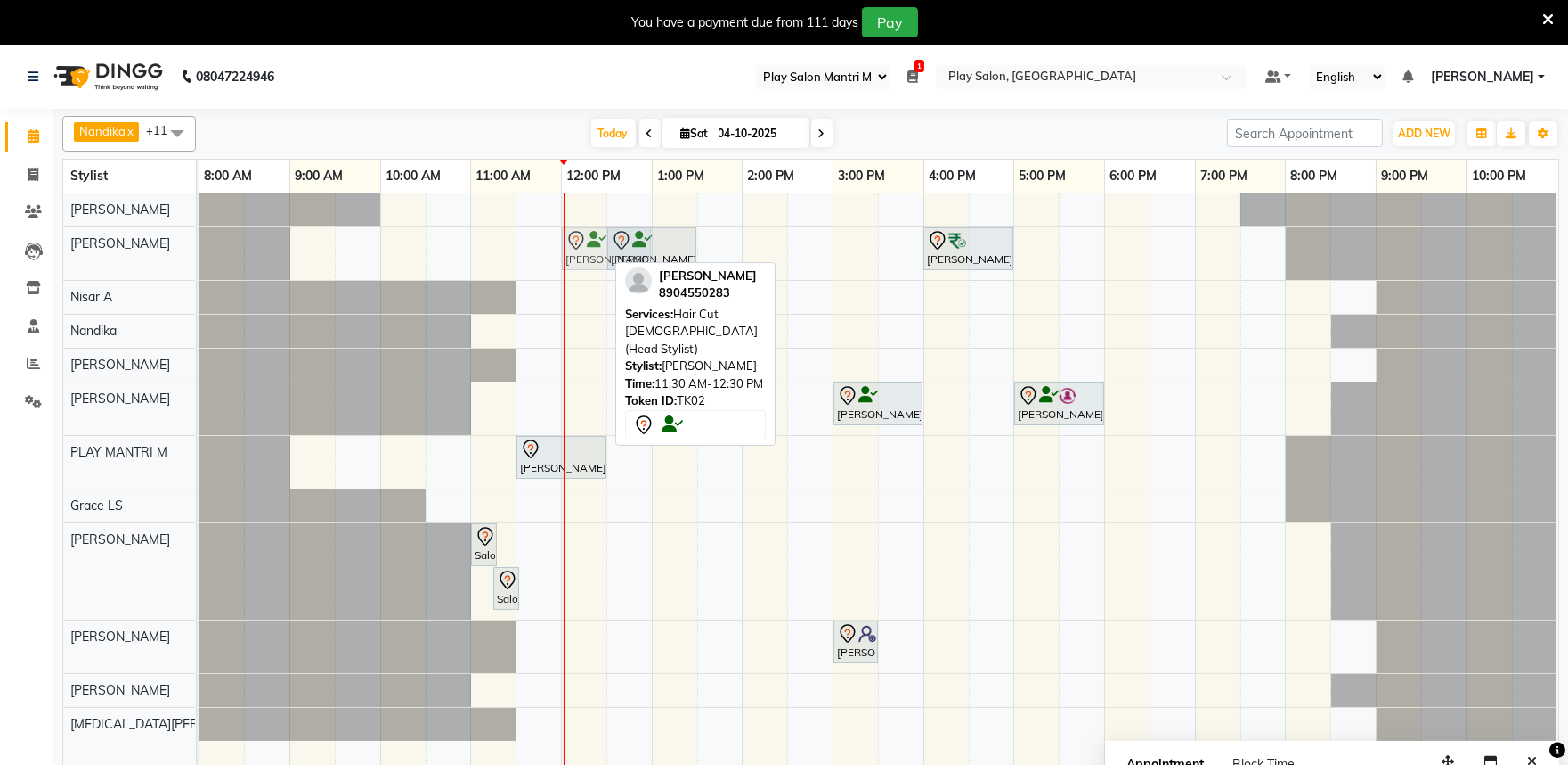
drag, startPoint x: 545, startPoint y: 235, endPoint x: 583, endPoint y: 248, distance: 40.2
click at [200, 248] on div "[PERSON_NAME], TK02, 11:30 AM-12:30 PM, Hair Cut [DEMOGRAPHIC_DATA] (Head Styli…" at bounding box center [200, 253] width 0 height 52
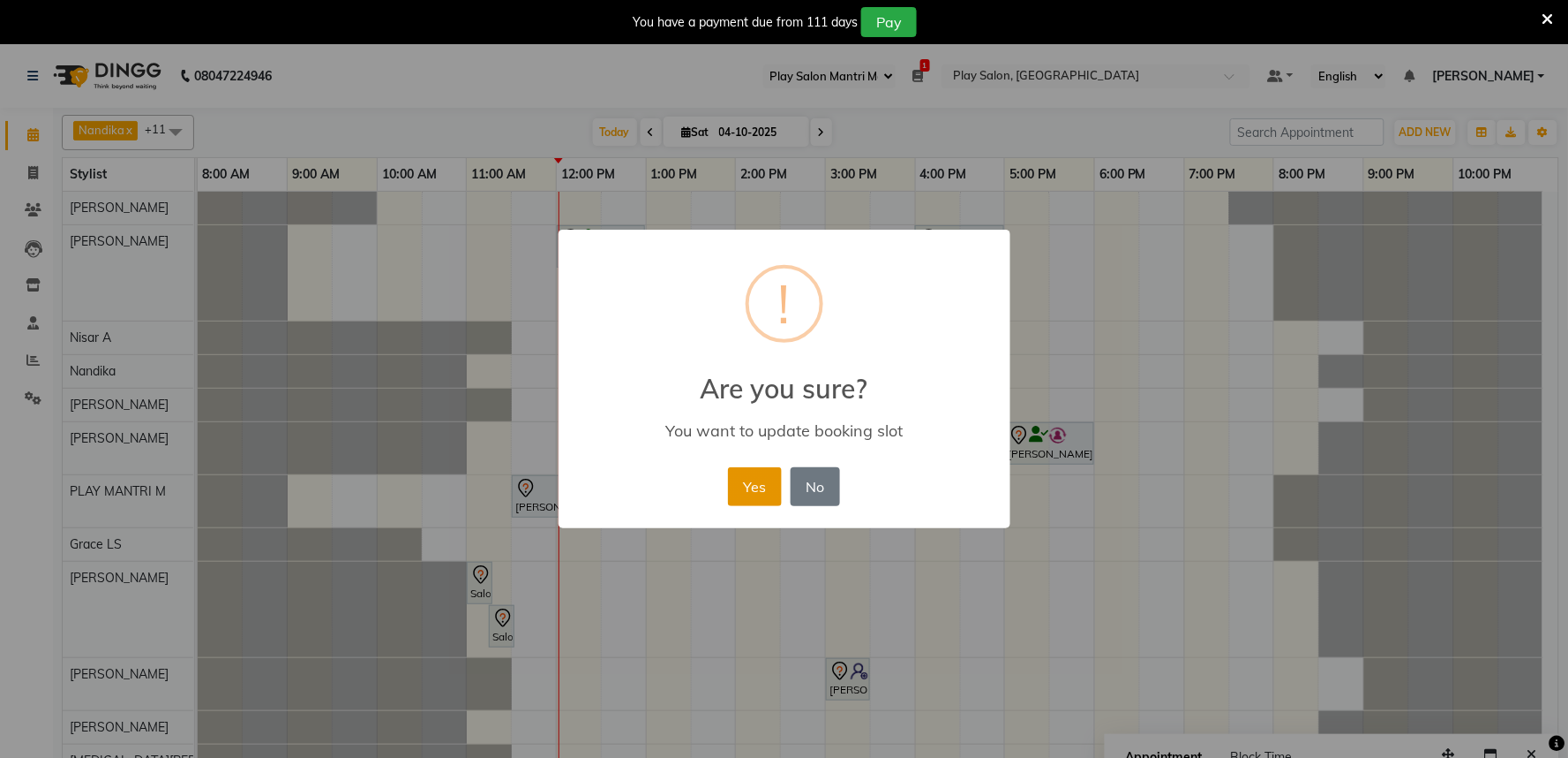
click at [765, 484] on button "Yes" at bounding box center [755, 486] width 54 height 39
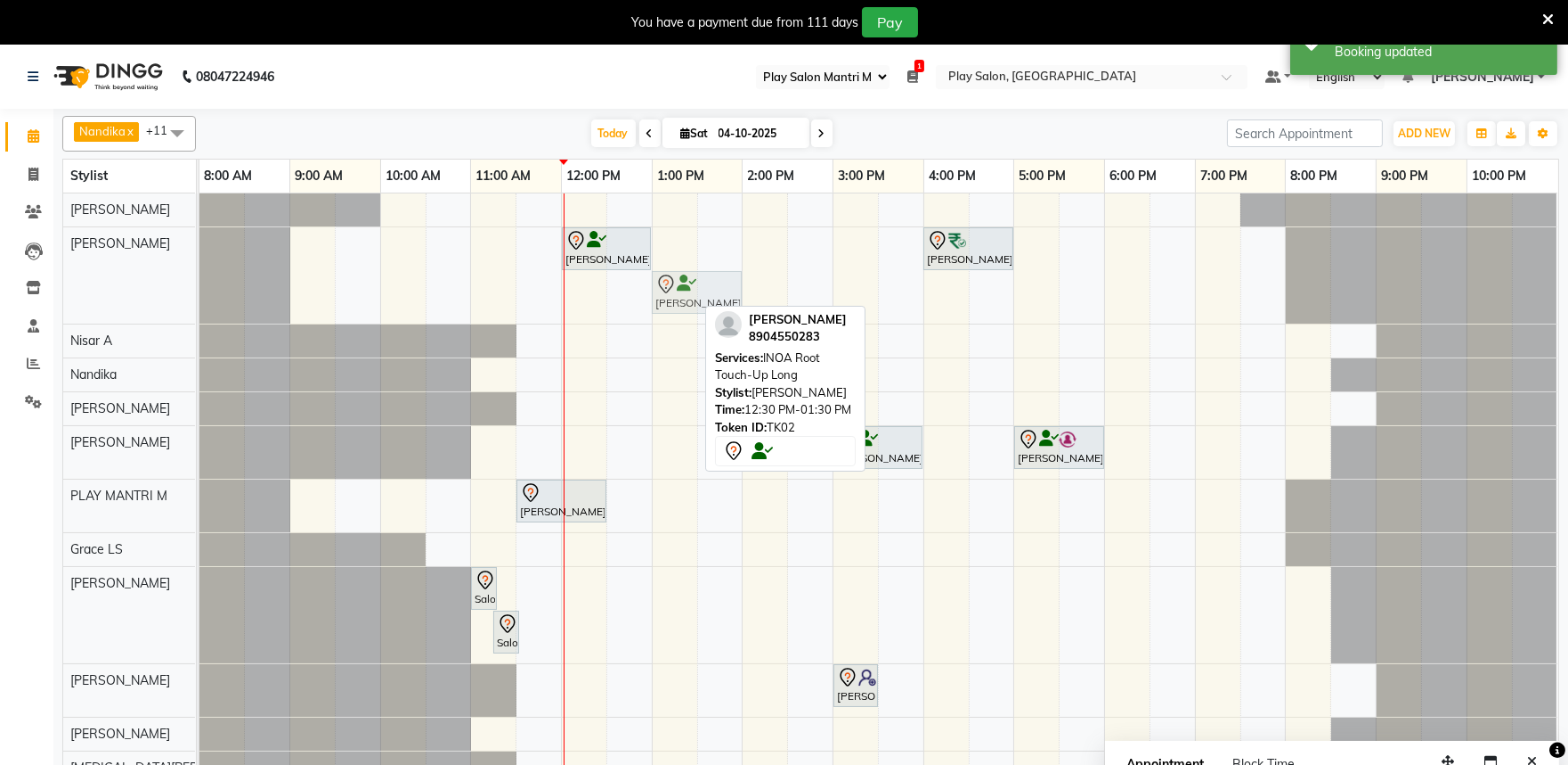
drag, startPoint x: 630, startPoint y: 298, endPoint x: 679, endPoint y: 296, distance: 49.0
click at [200, 296] on div "[PERSON_NAME], TK02, 12:00 PM-01:00 PM, Hair Cut [DEMOGRAPHIC_DATA] (Head Styli…" at bounding box center [200, 275] width 0 height 96
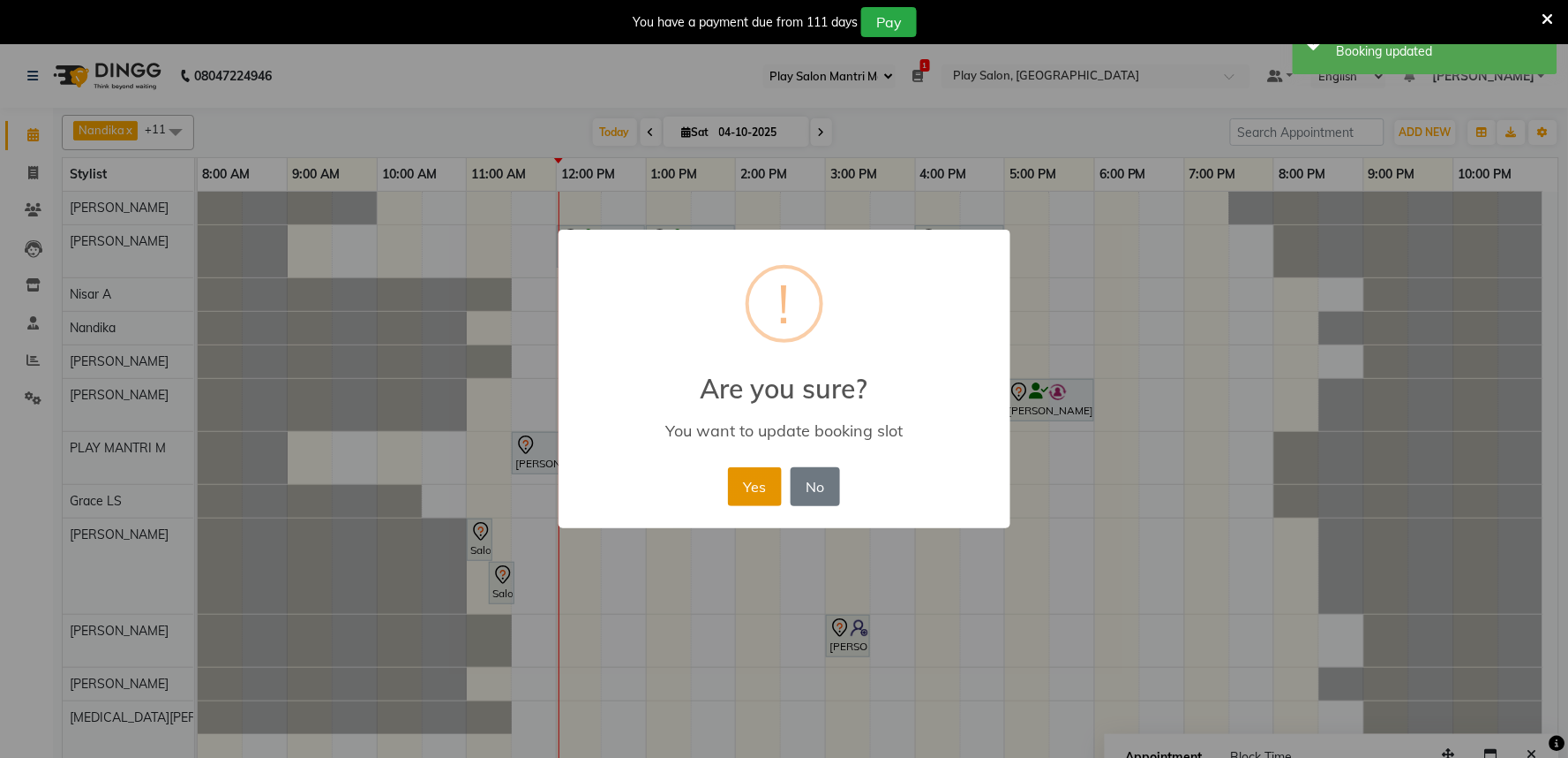
click at [755, 486] on button "Yes" at bounding box center [755, 486] width 54 height 39
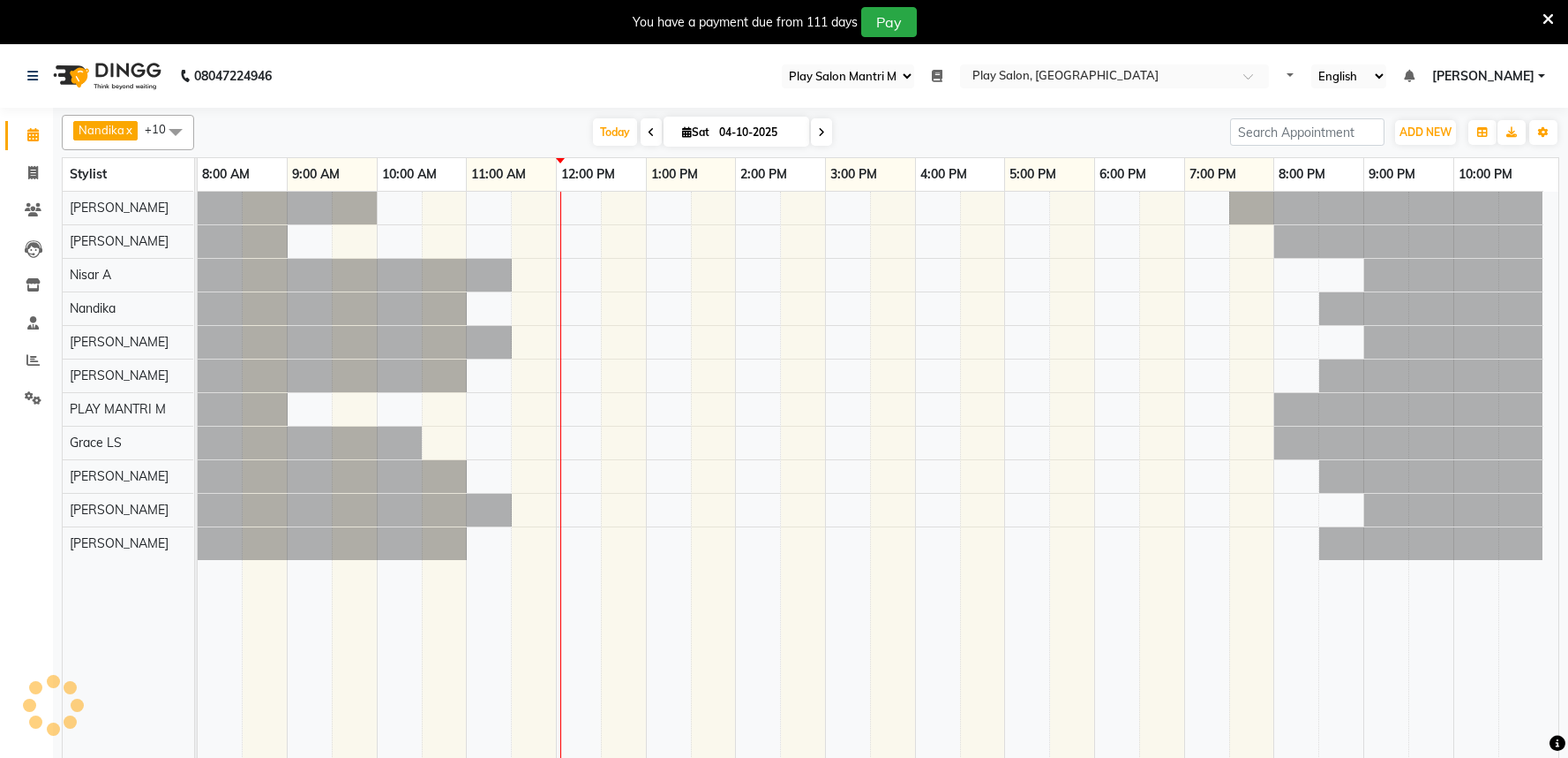
select select "89"
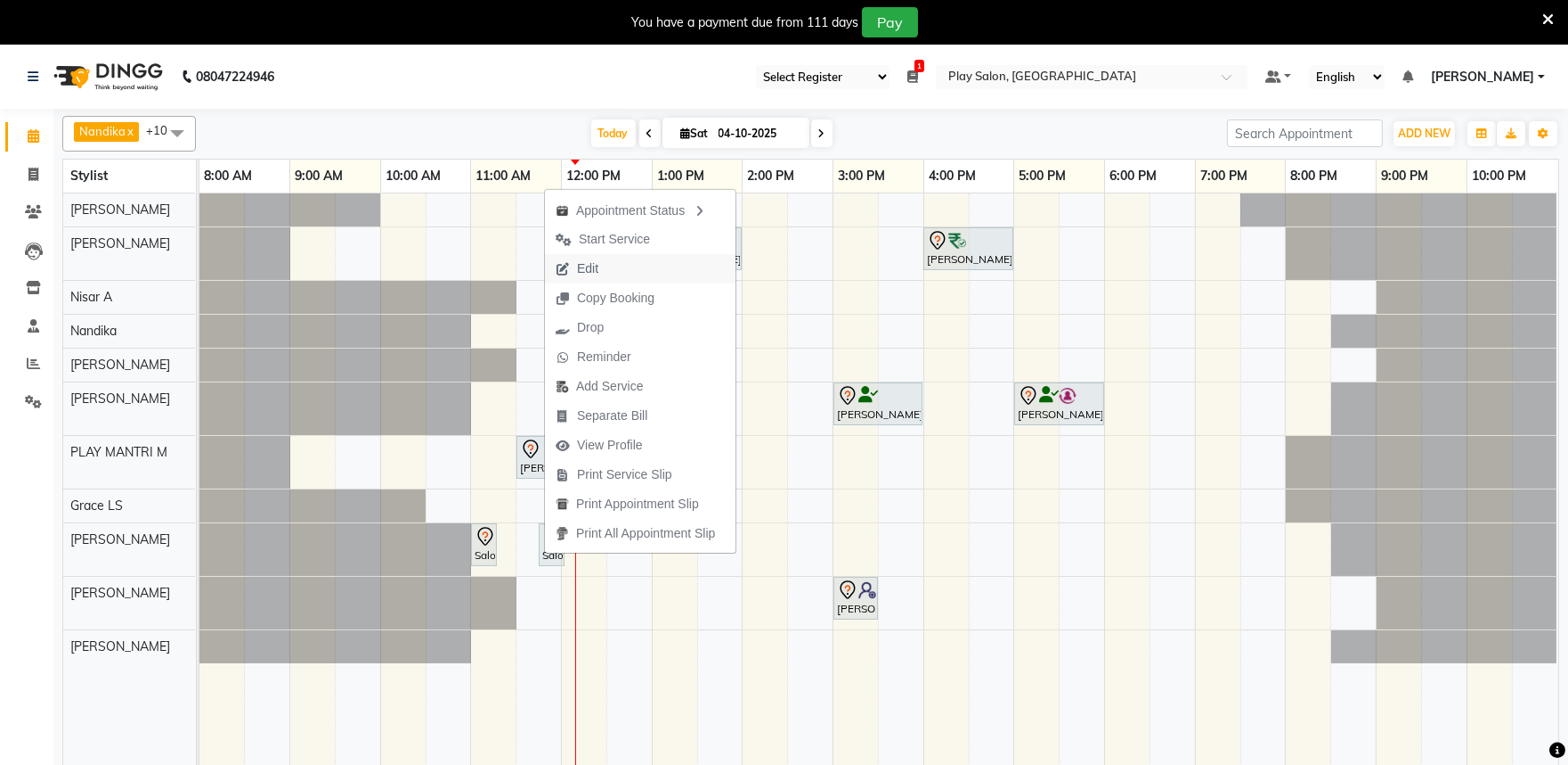
click at [608, 269] on span "Edit" at bounding box center [577, 269] width 64 height 30
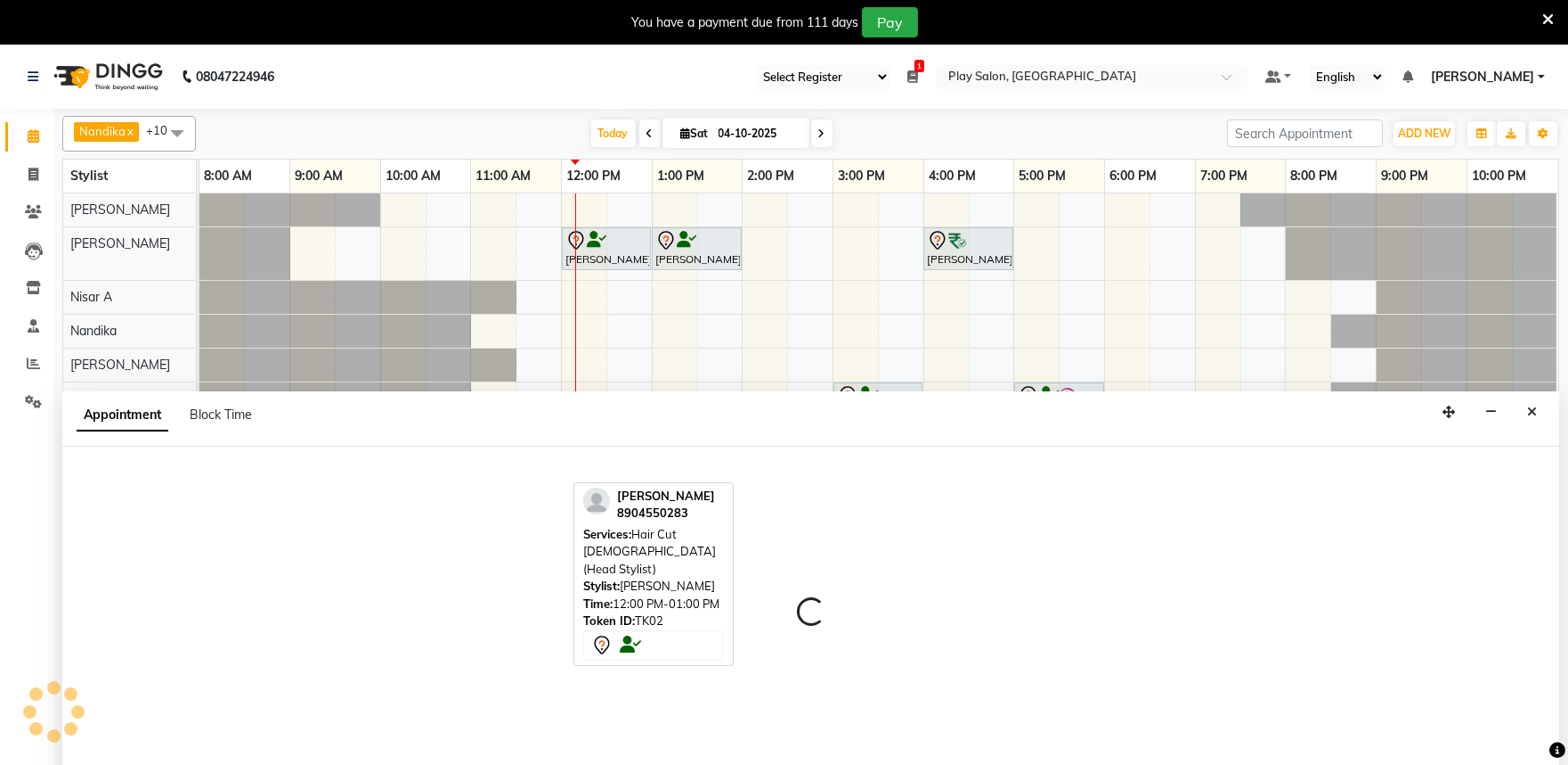
scroll to position [44, 0]
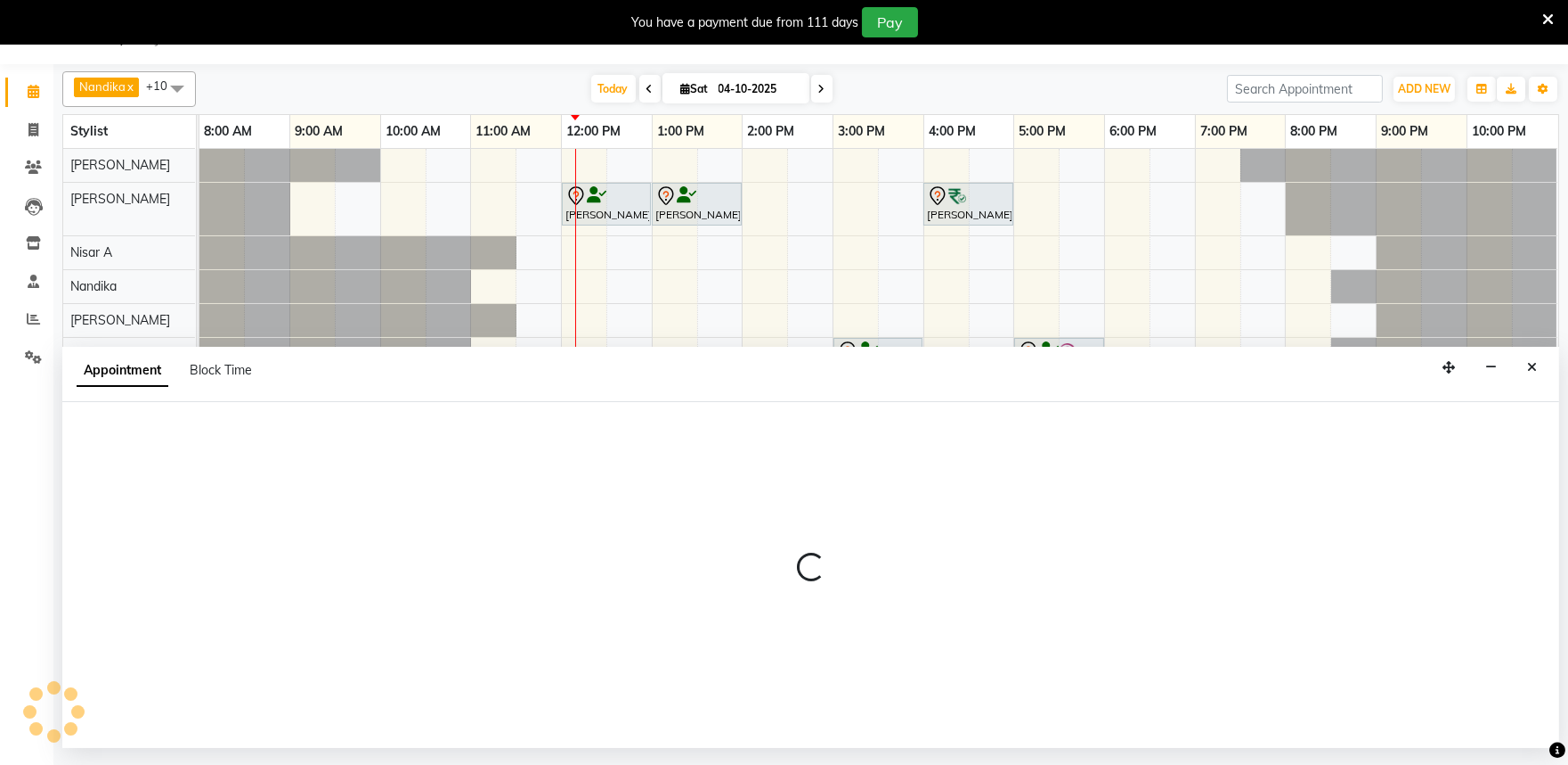
select select "tentative"
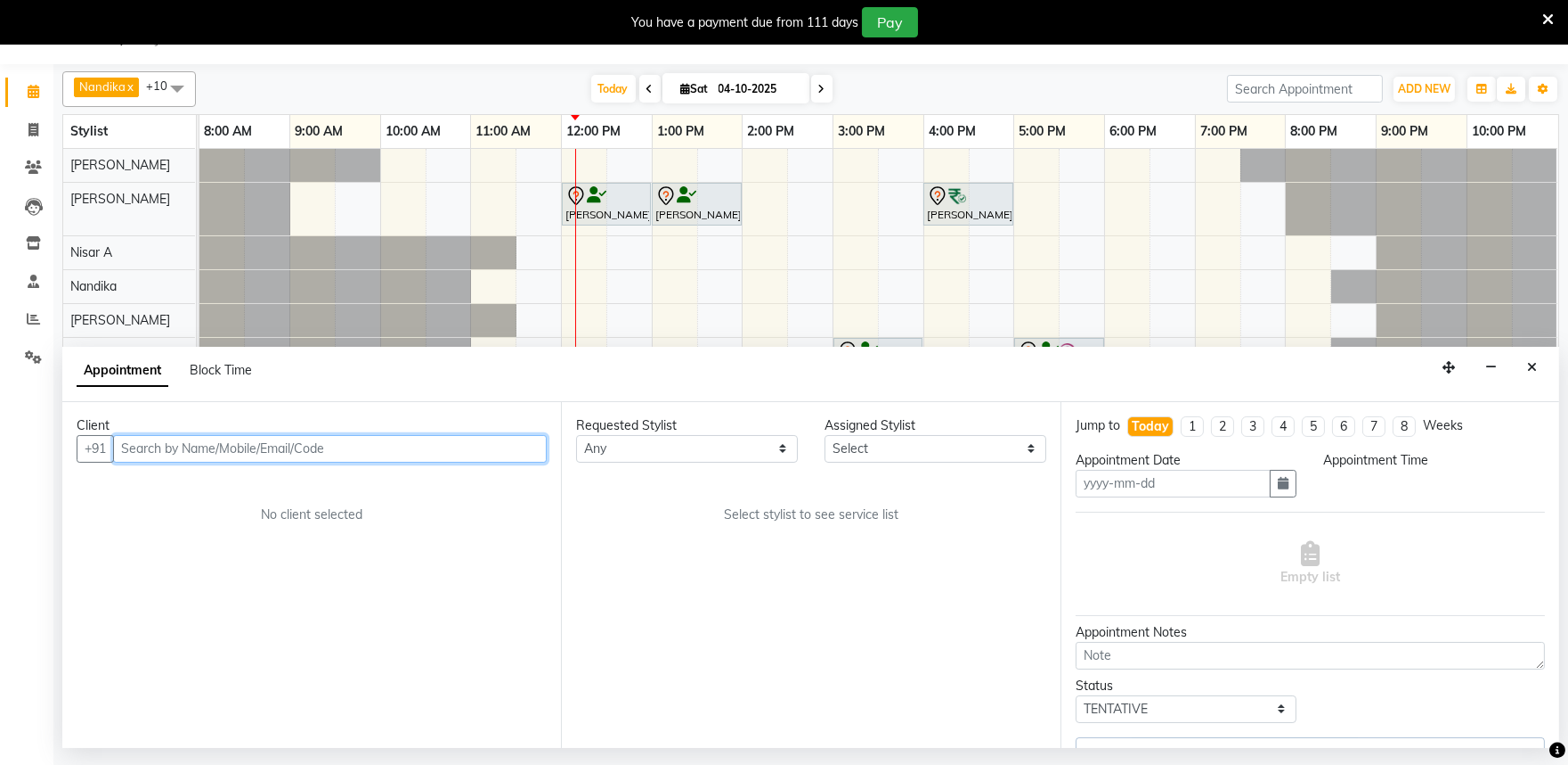
type input "04-10-2025"
select select "660"
select select "81322"
select select "4213"
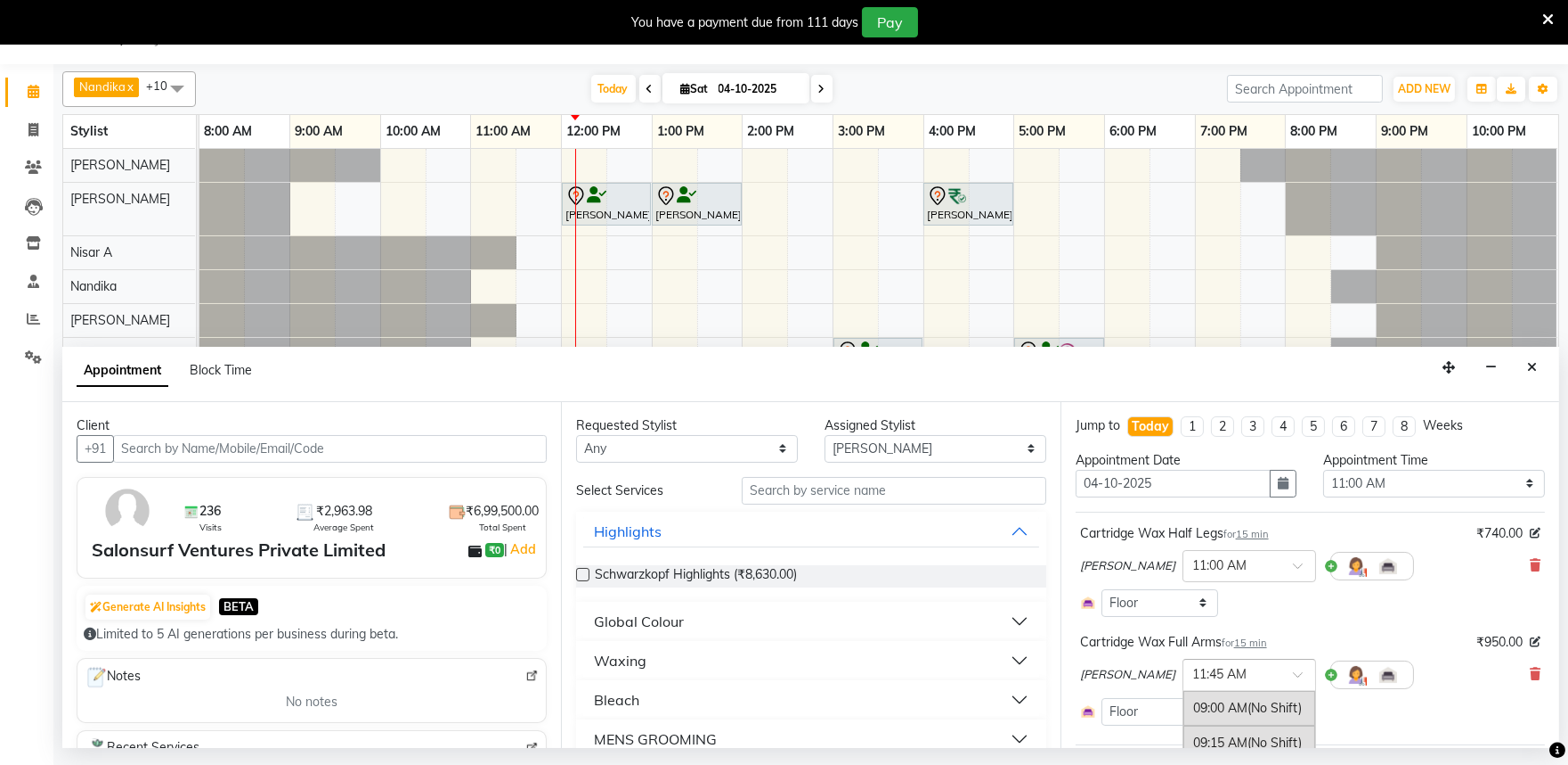
drag, startPoint x: 1223, startPoint y: 674, endPoint x: 1215, endPoint y: 687, distance: 15.3
click at [1221, 674] on input "text" at bounding box center [1231, 673] width 79 height 19
click at [1184, 734] on div "11:15 AM" at bounding box center [1250, 739] width 132 height 33
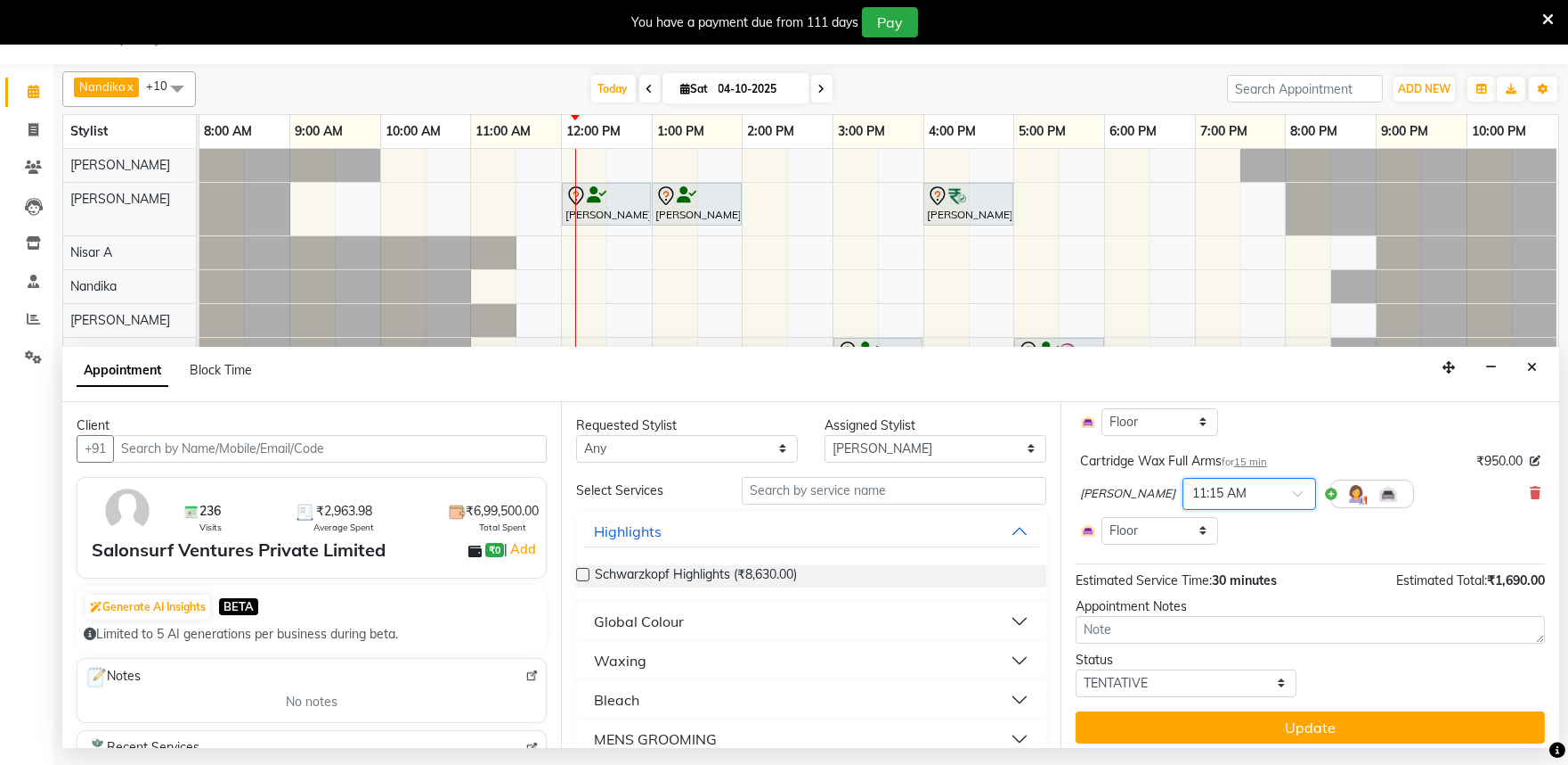
scroll to position [191, 0]
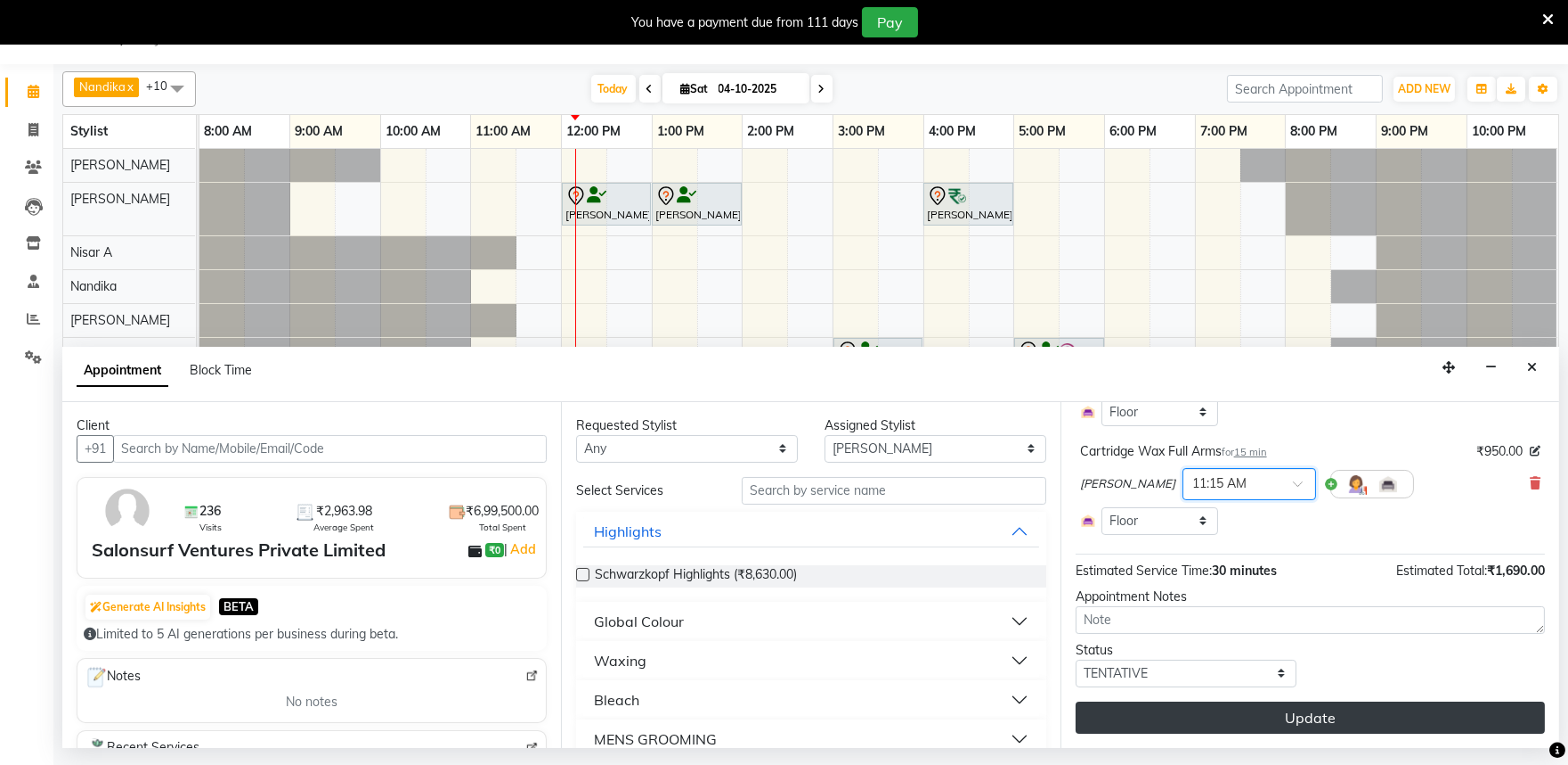
click at [1212, 732] on button "Update" at bounding box center [1310, 717] width 469 height 32
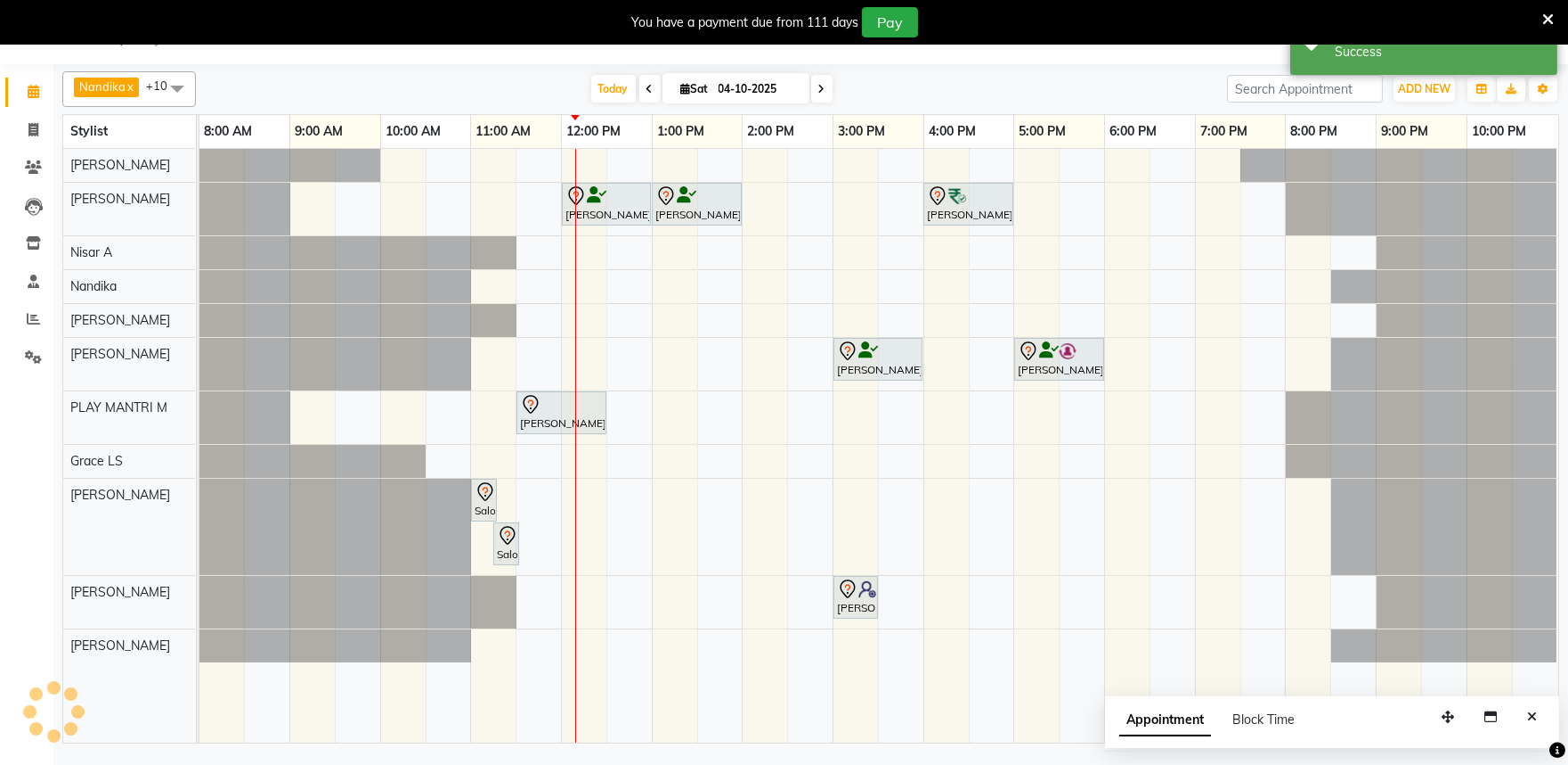
scroll to position [0, 0]
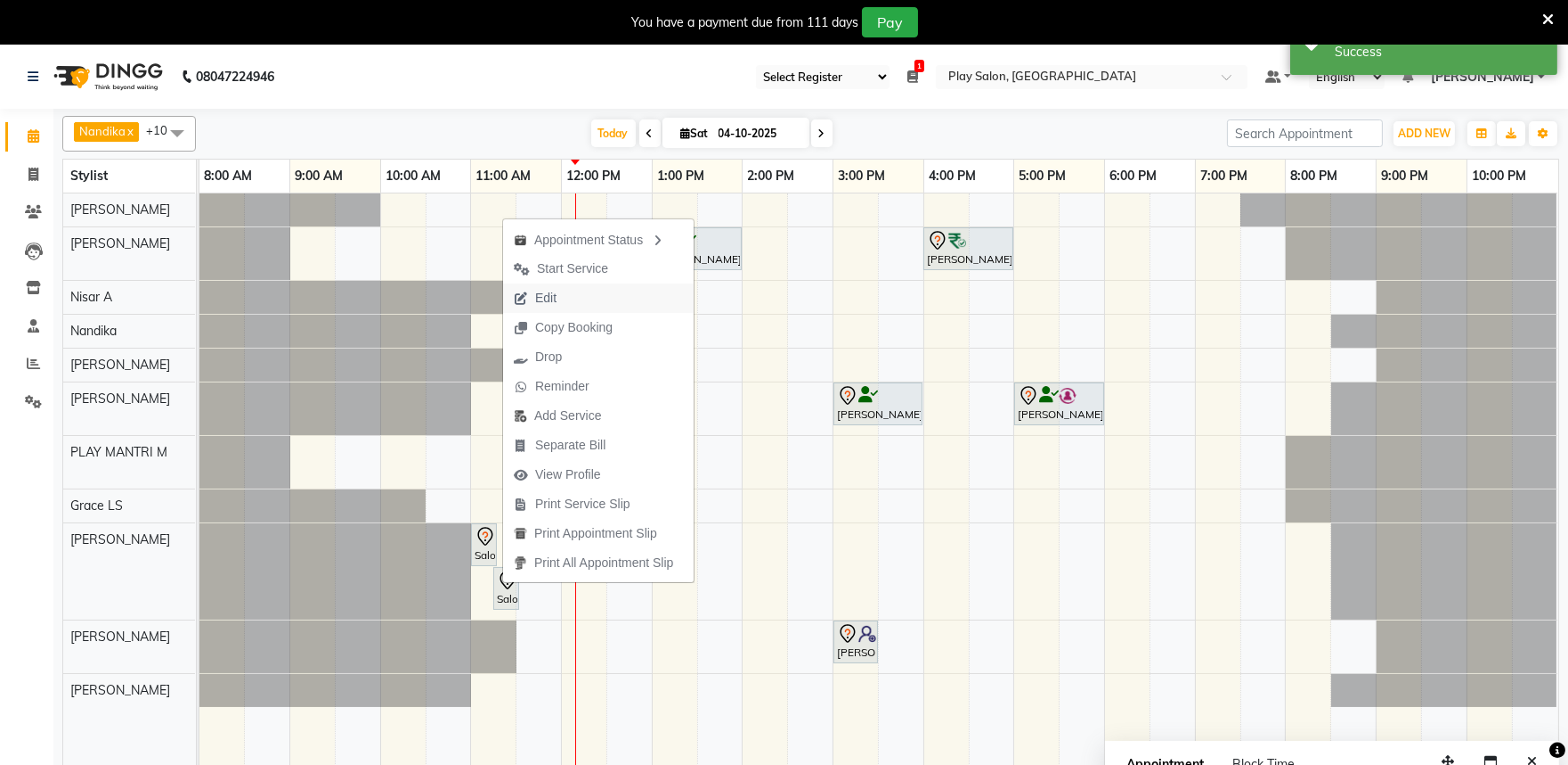
click at [585, 301] on button "Edit" at bounding box center [598, 298] width 191 height 30
select select "tentative"
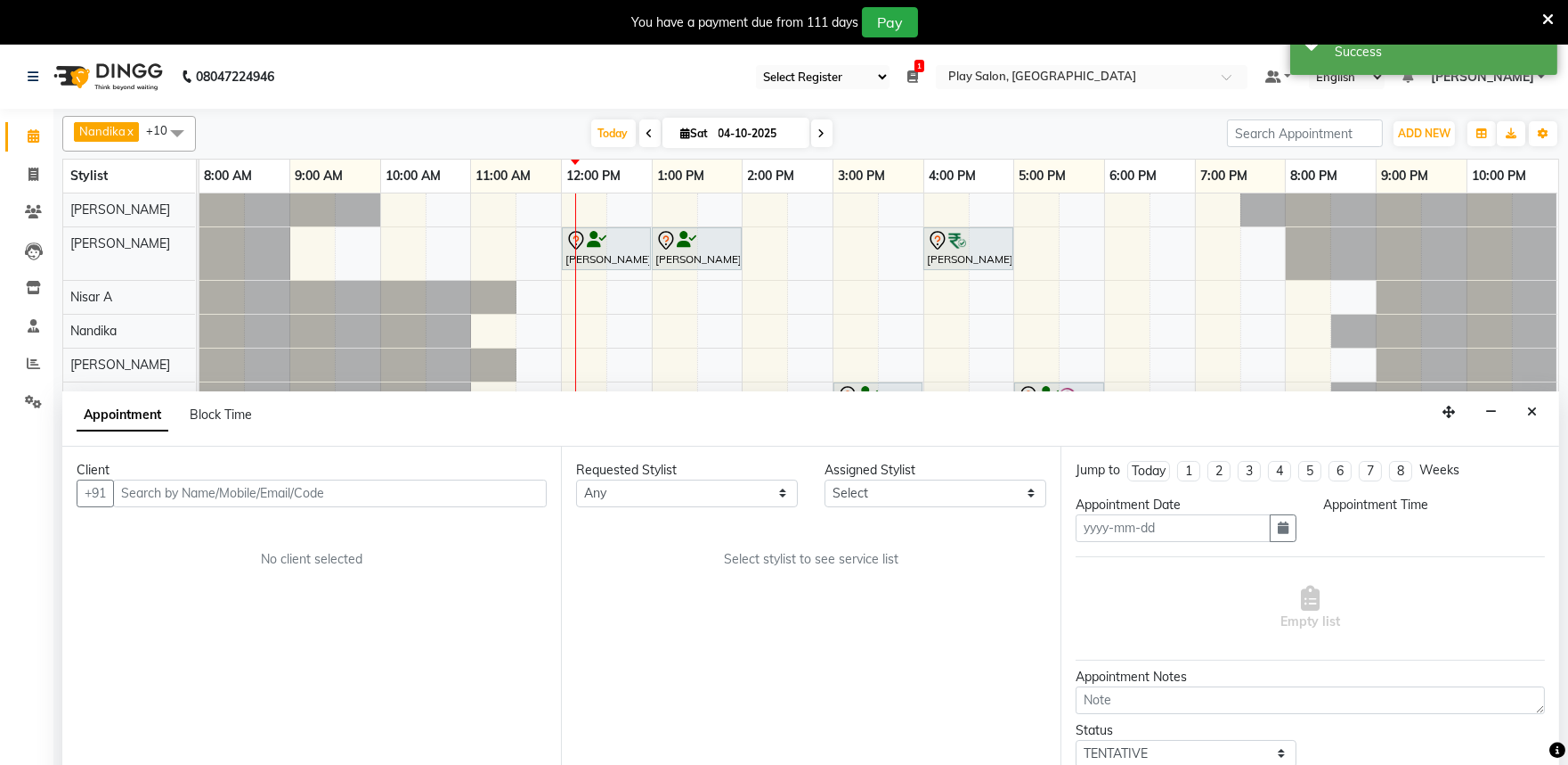
scroll to position [44, 0]
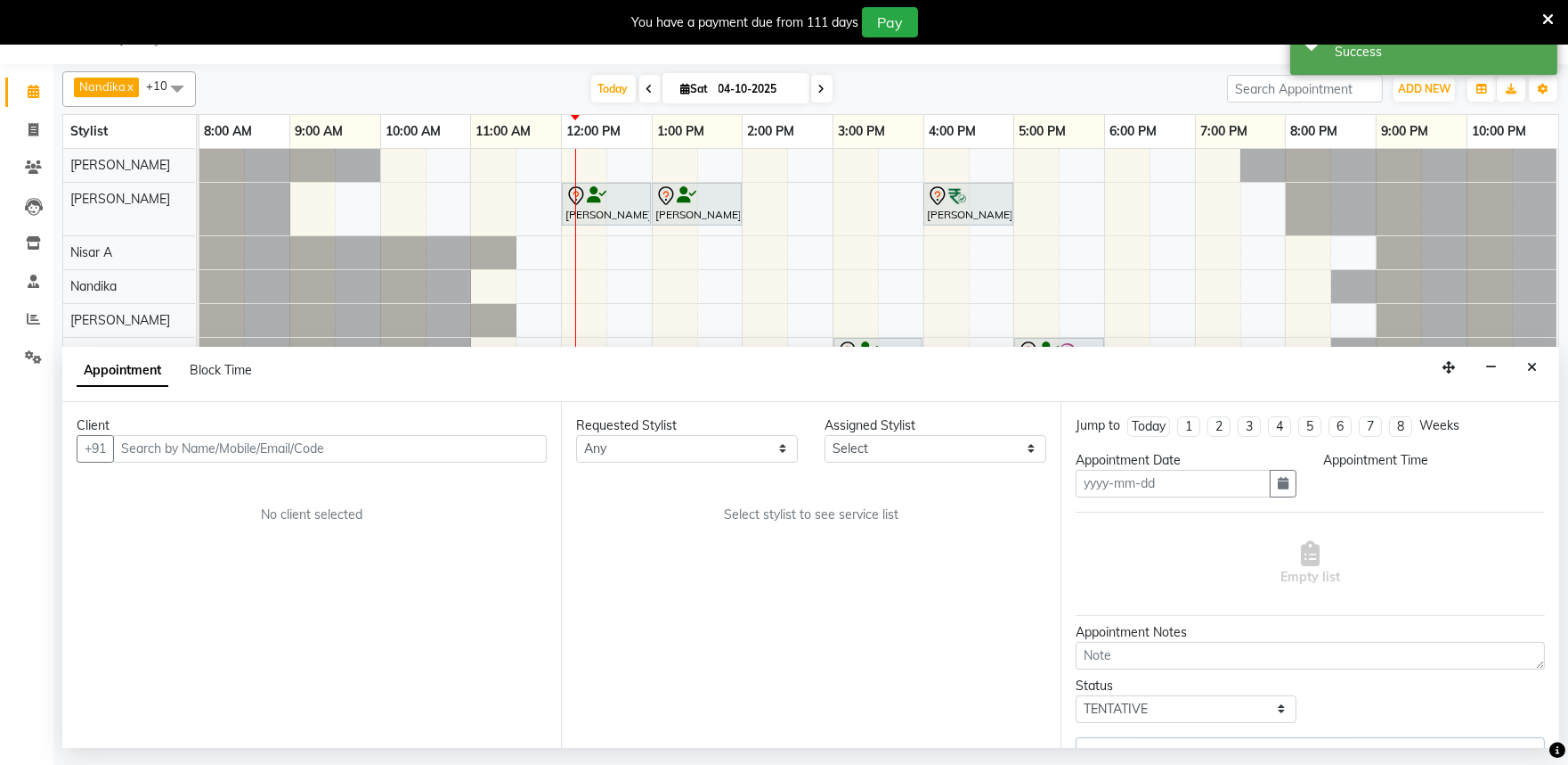
type input "04-10-2025"
select select "81322"
select select "660"
select select "4213"
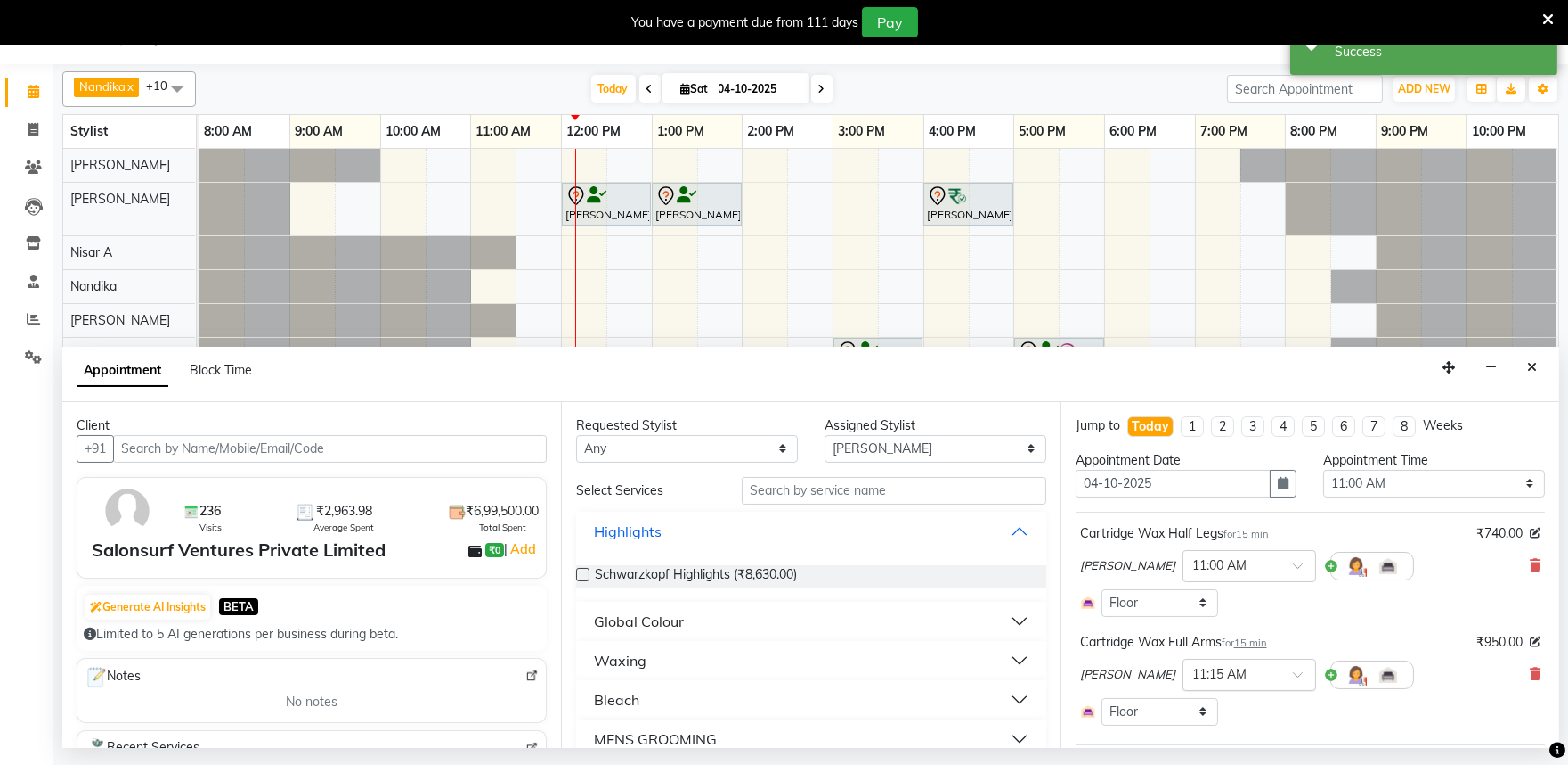
click at [1240, 679] on div at bounding box center [1250, 673] width 132 height 19
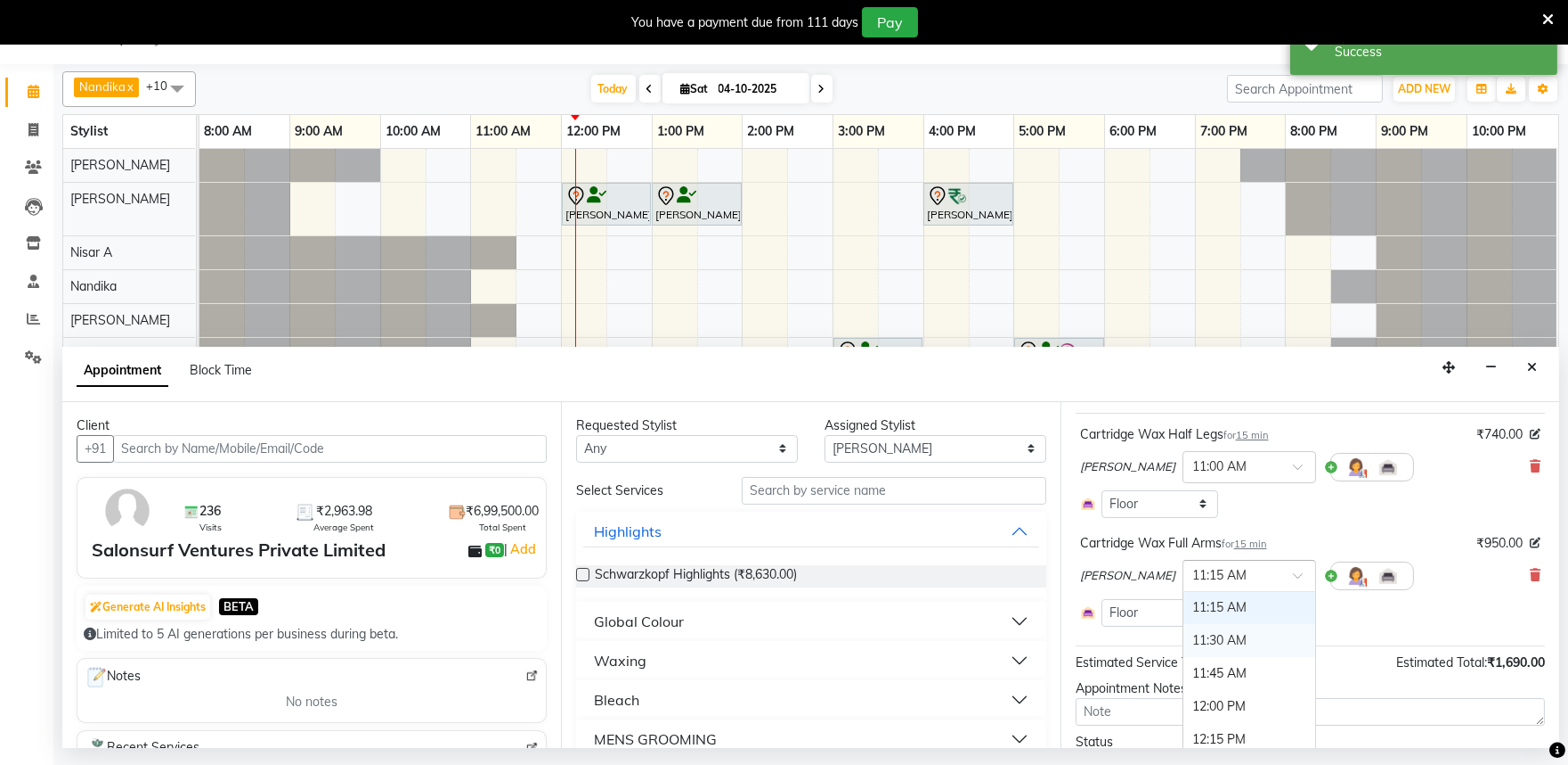
click at [1188, 638] on div "11:30 AM" at bounding box center [1250, 640] width 132 height 33
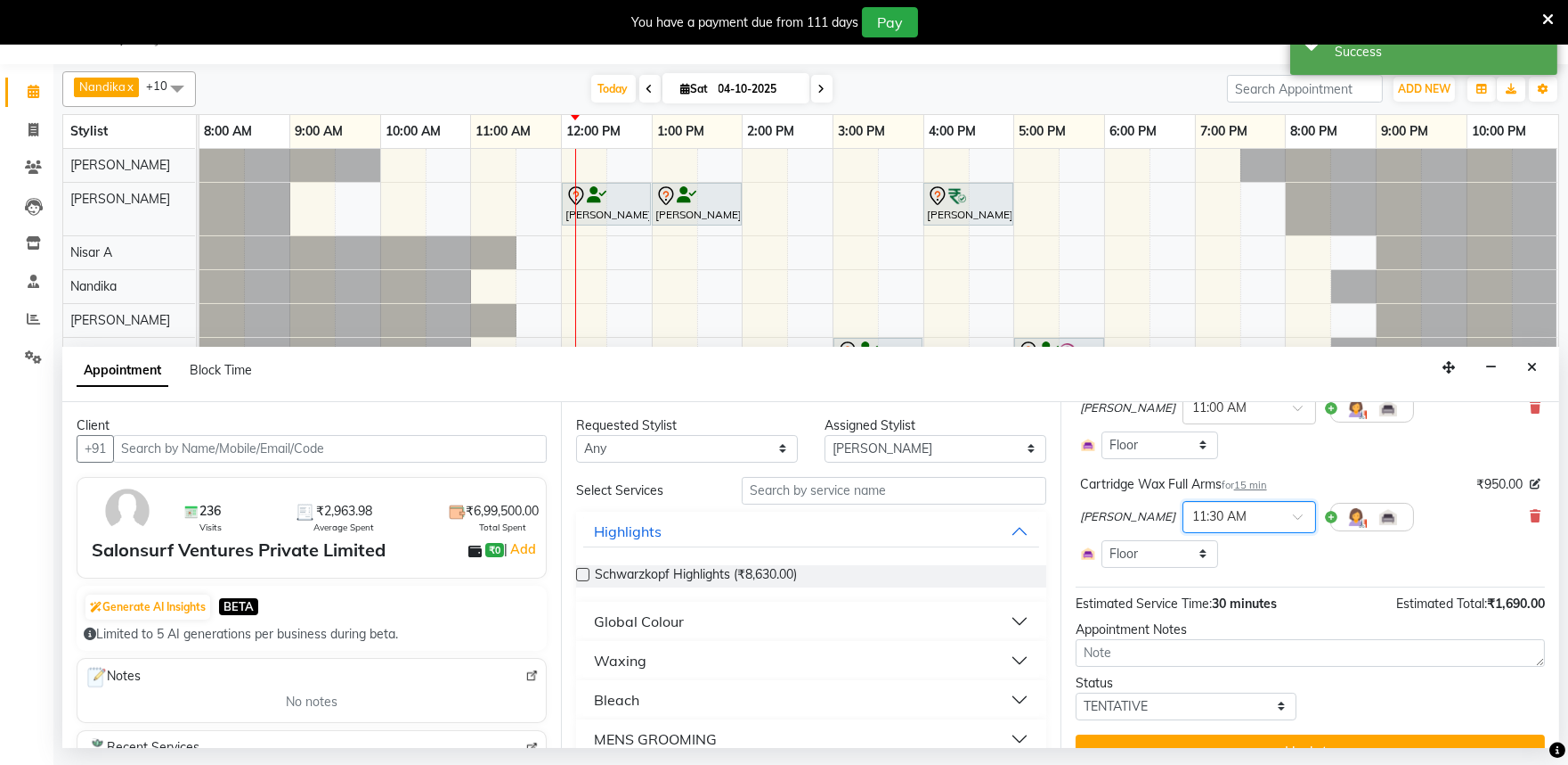
scroll to position [191, 0]
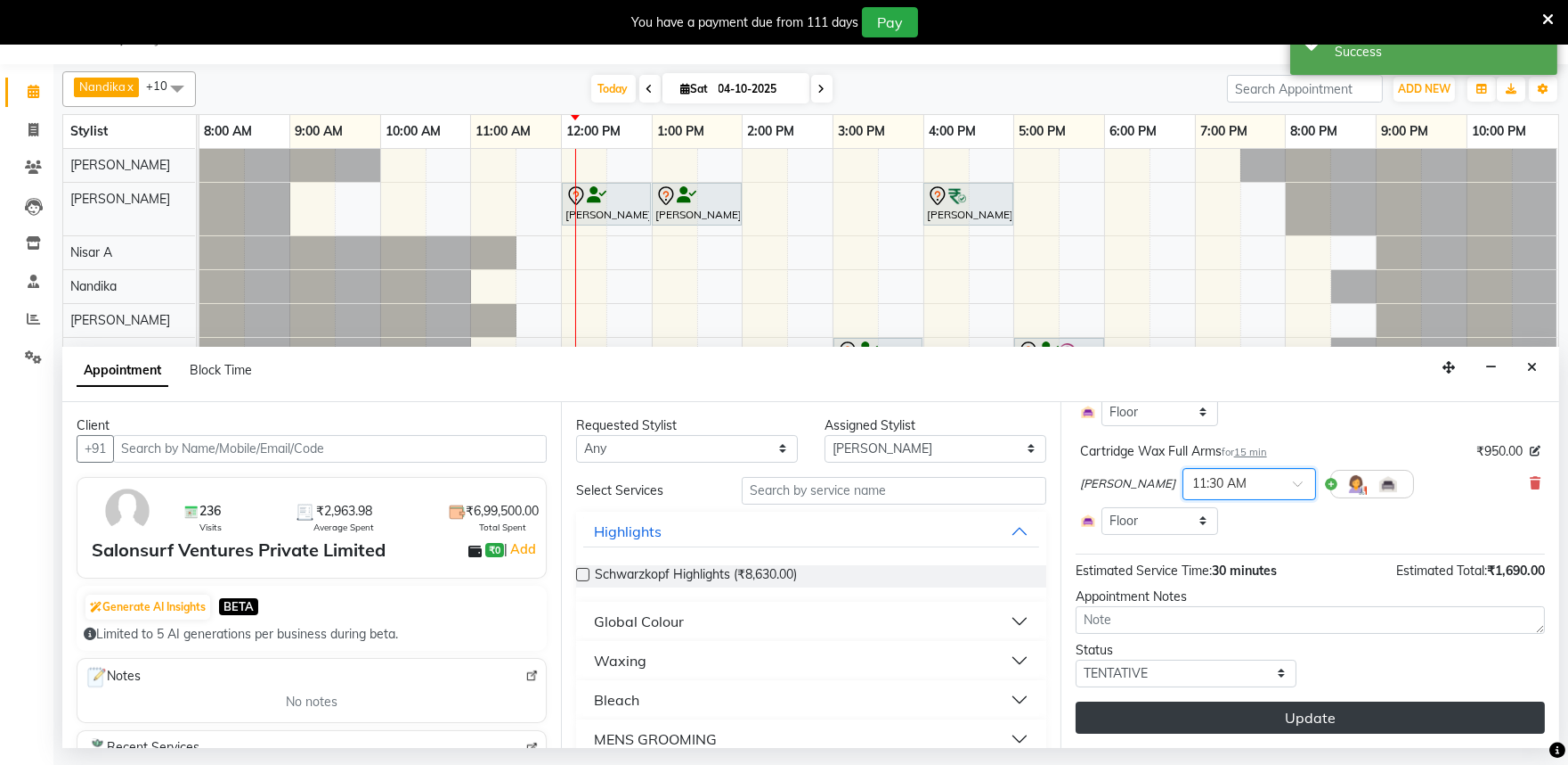
click at [1247, 722] on button "Update" at bounding box center [1310, 717] width 469 height 32
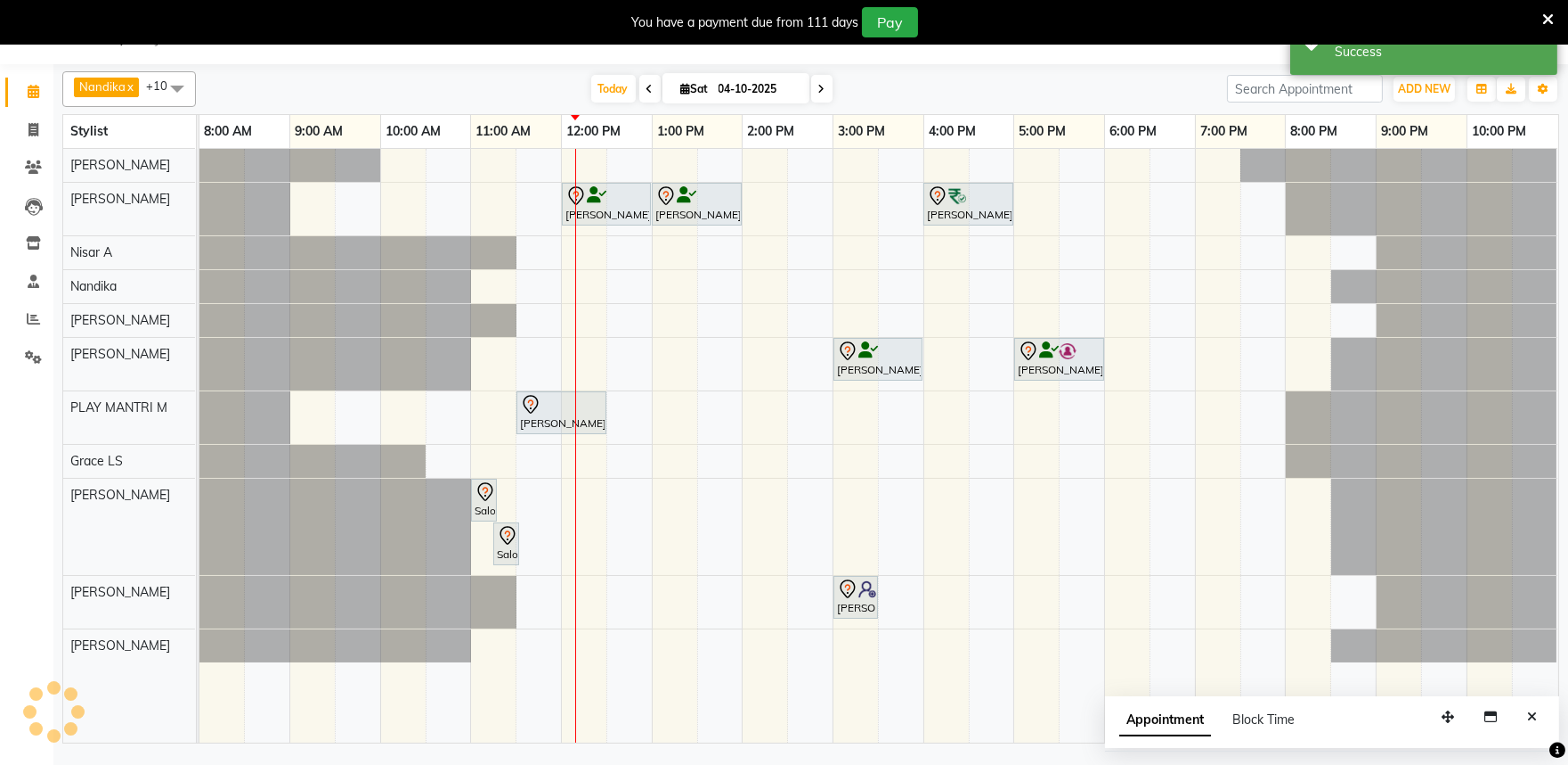
scroll to position [0, 0]
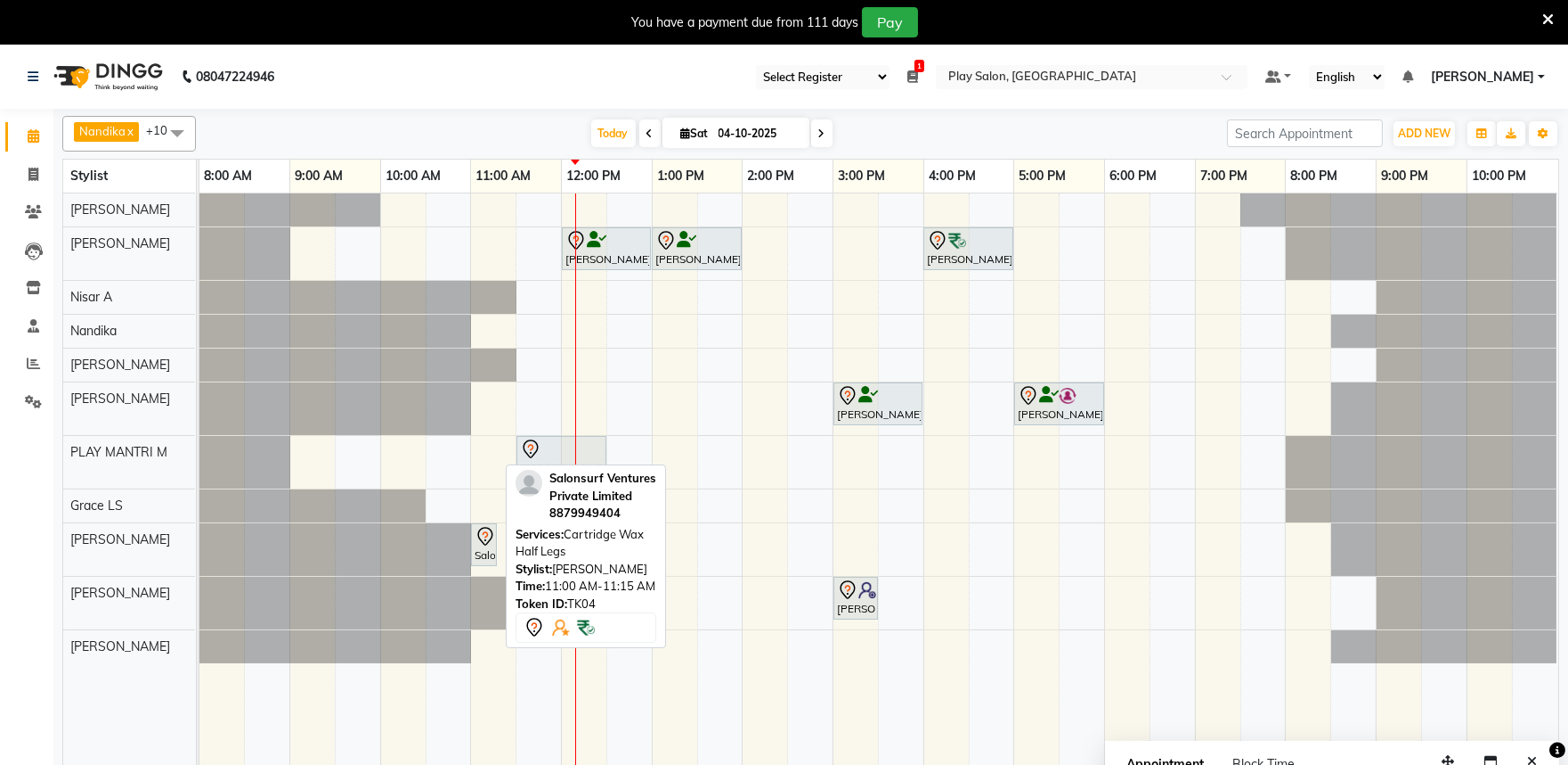
click at [484, 527] on icon at bounding box center [485, 536] width 22 height 22
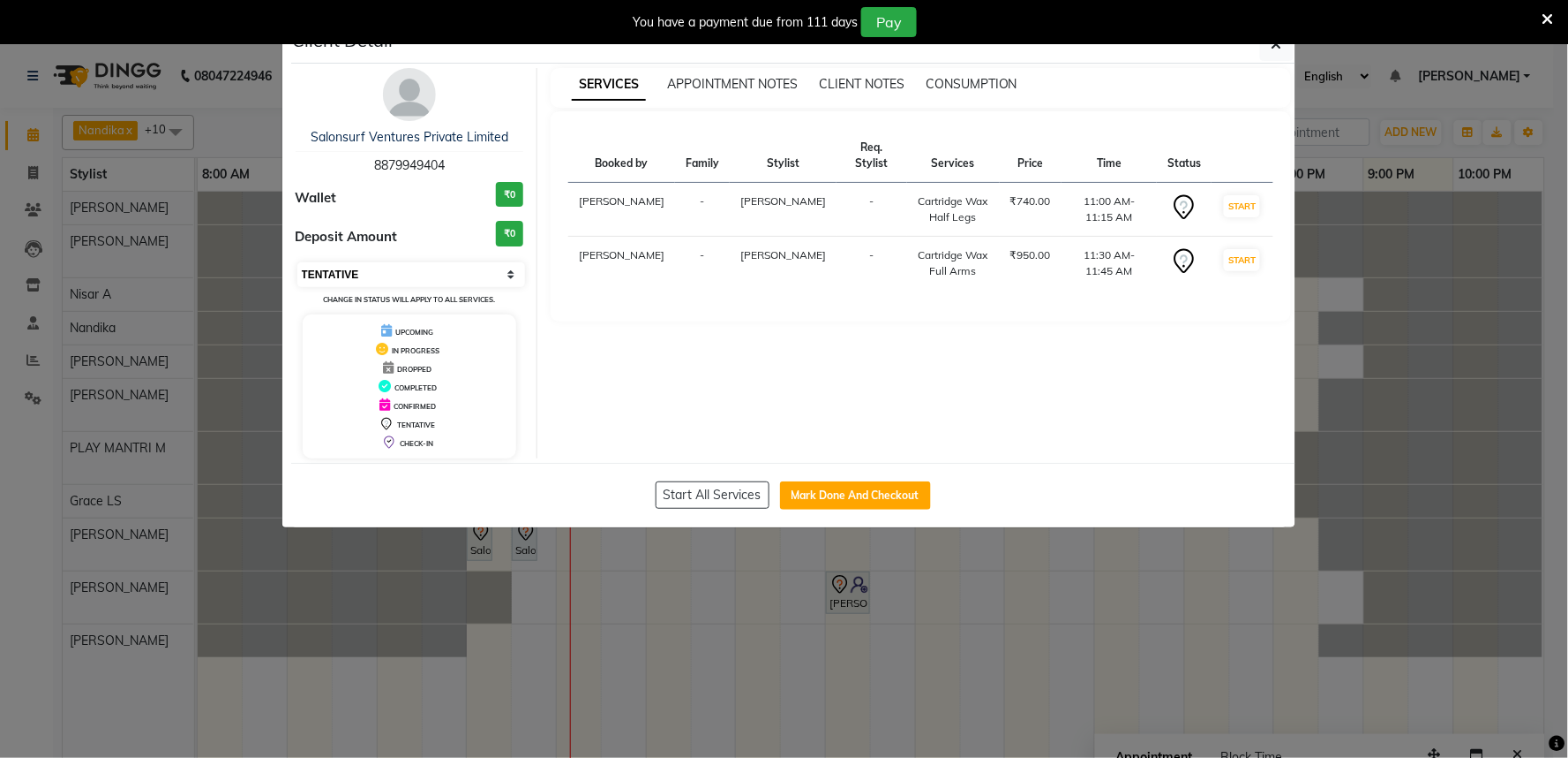
click at [424, 280] on select "Select IN SERVICE CONFIRMED TENTATIVE CHECK IN MARK DONE DROPPED UPCOMING" at bounding box center [411, 275] width 228 height 25
select select "3"
click at [297, 263] on select "Select IN SERVICE CONFIRMED TENTATIVE CHECK IN MARK DONE DROPPED UPCOMING" at bounding box center [411, 275] width 228 height 25
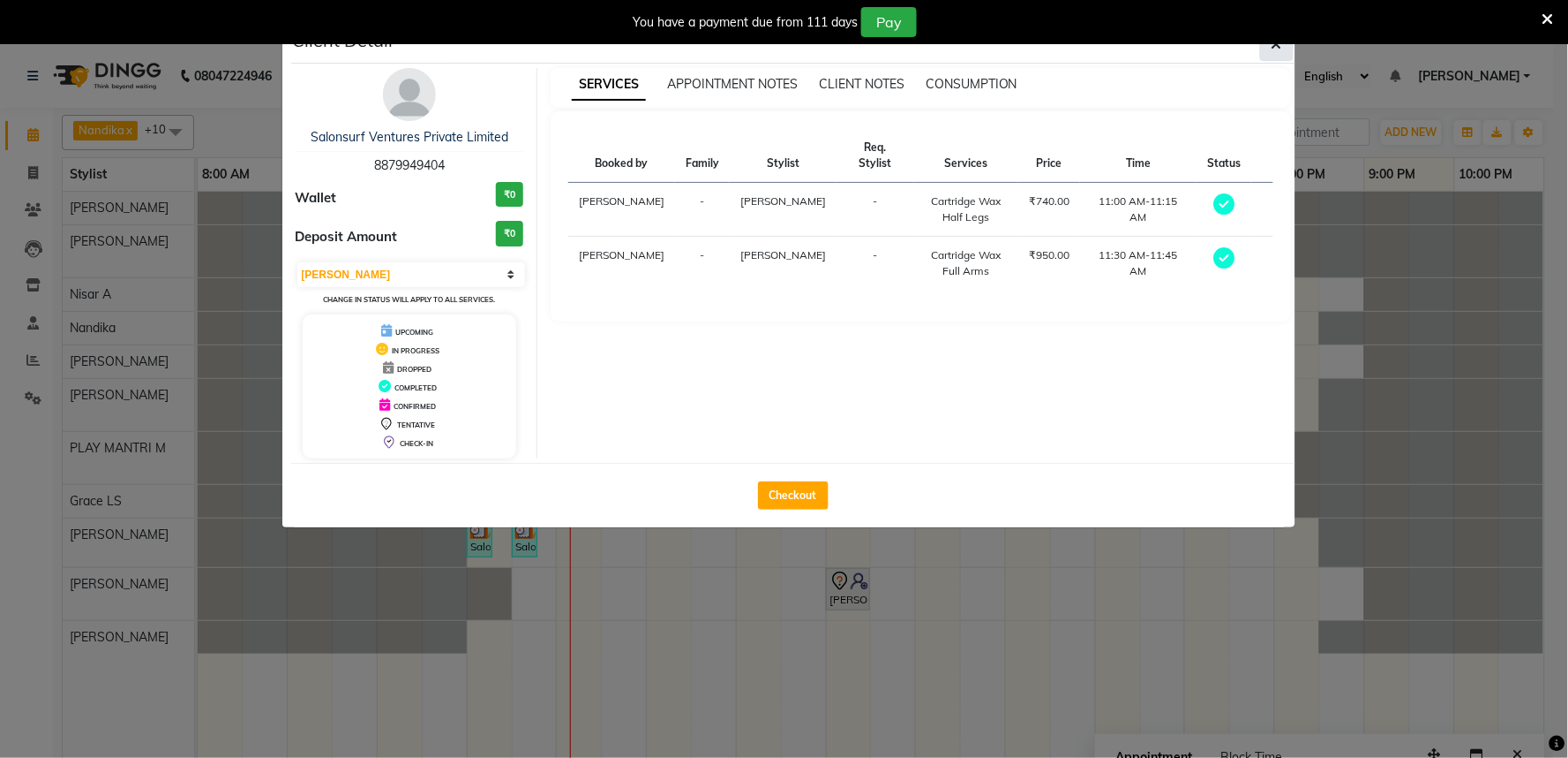
click at [1281, 45] on icon "button" at bounding box center [1277, 44] width 11 height 14
